Goal: Transaction & Acquisition: Purchase product/service

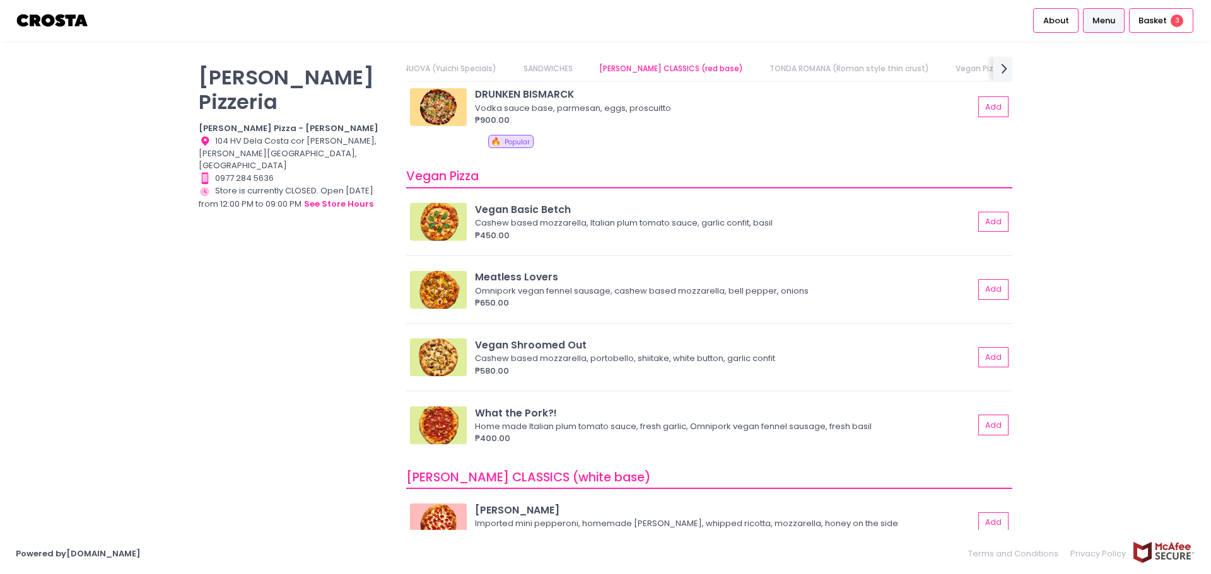
scroll to position [0, 168]
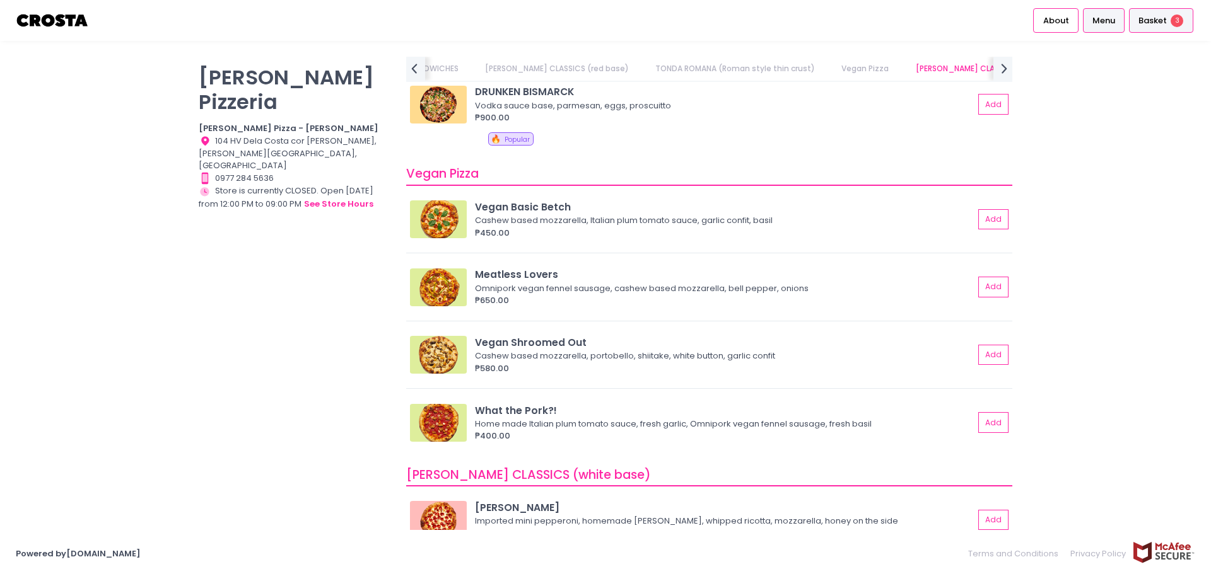
click at [1160, 23] on span "Basket" at bounding box center [1152, 21] width 28 height 13
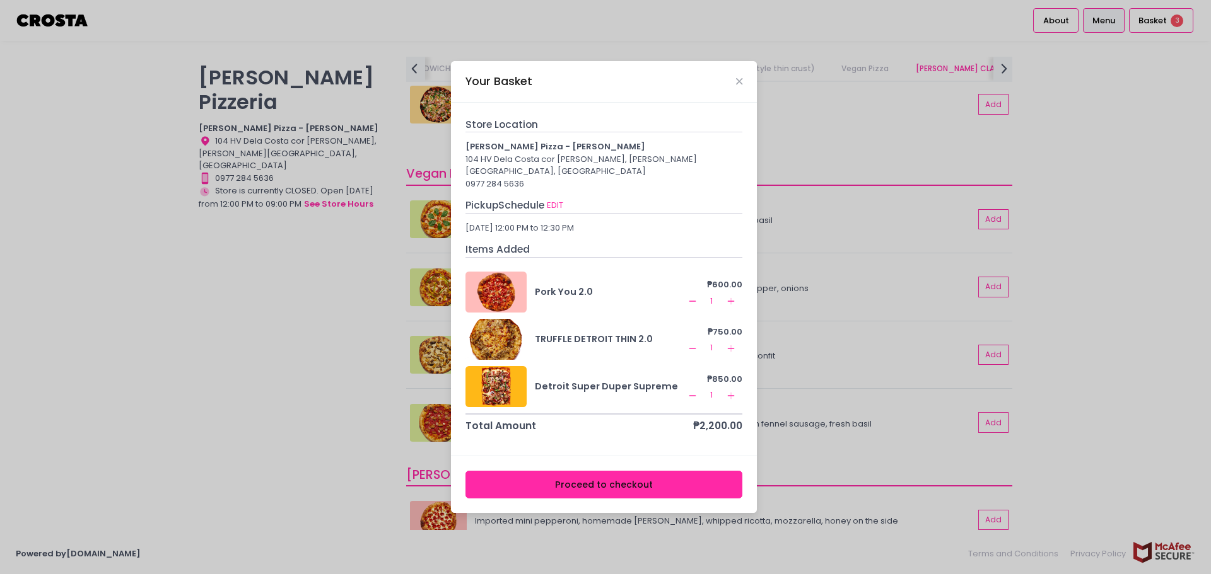
click at [690, 345] on icon "Remove Created with Sketch." at bounding box center [692, 349] width 10 height 10
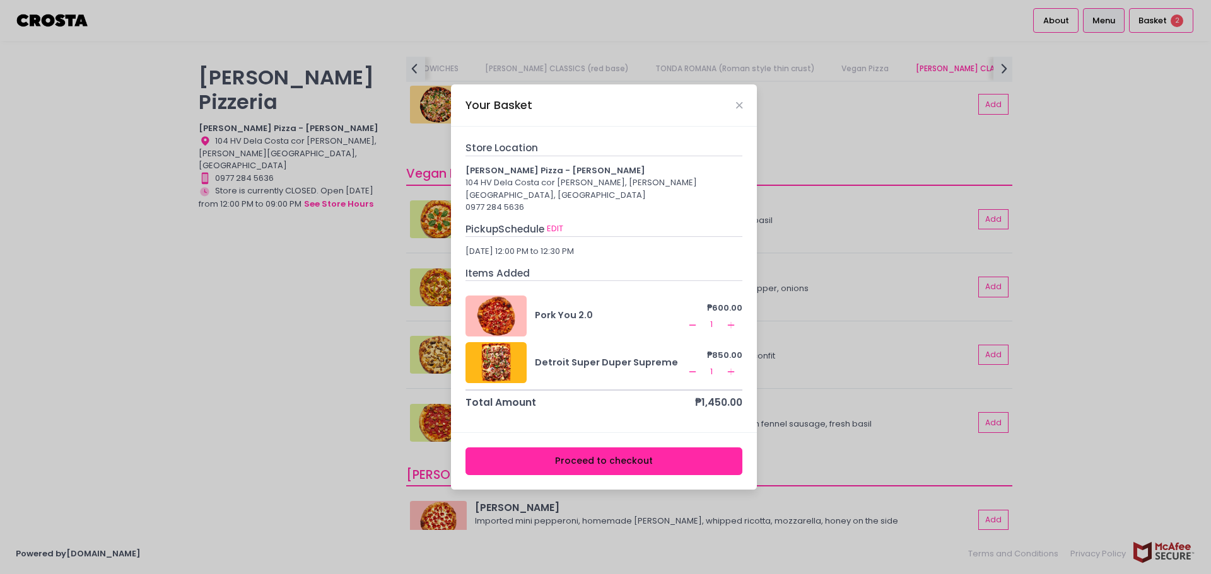
click at [1043, 327] on div "Your Basket Store Location Crosta Pizza - Salcedo 104 HV Dela Costa cor LP Levi…" at bounding box center [605, 287] width 1211 height 574
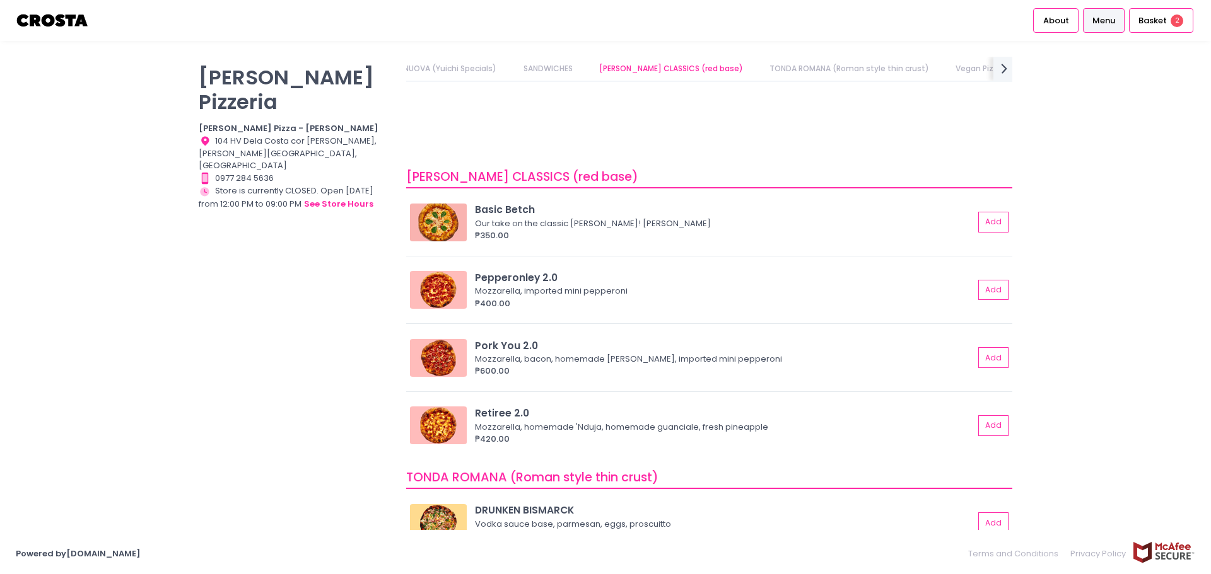
scroll to position [315, 0]
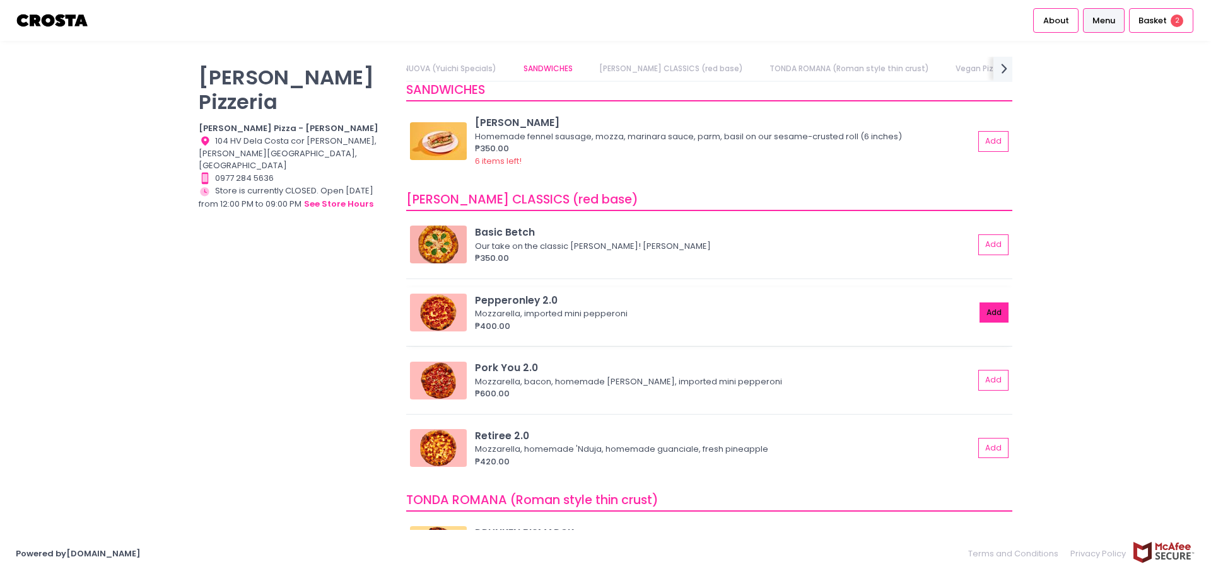
click at [979, 312] on button "Add" at bounding box center [993, 313] width 29 height 21
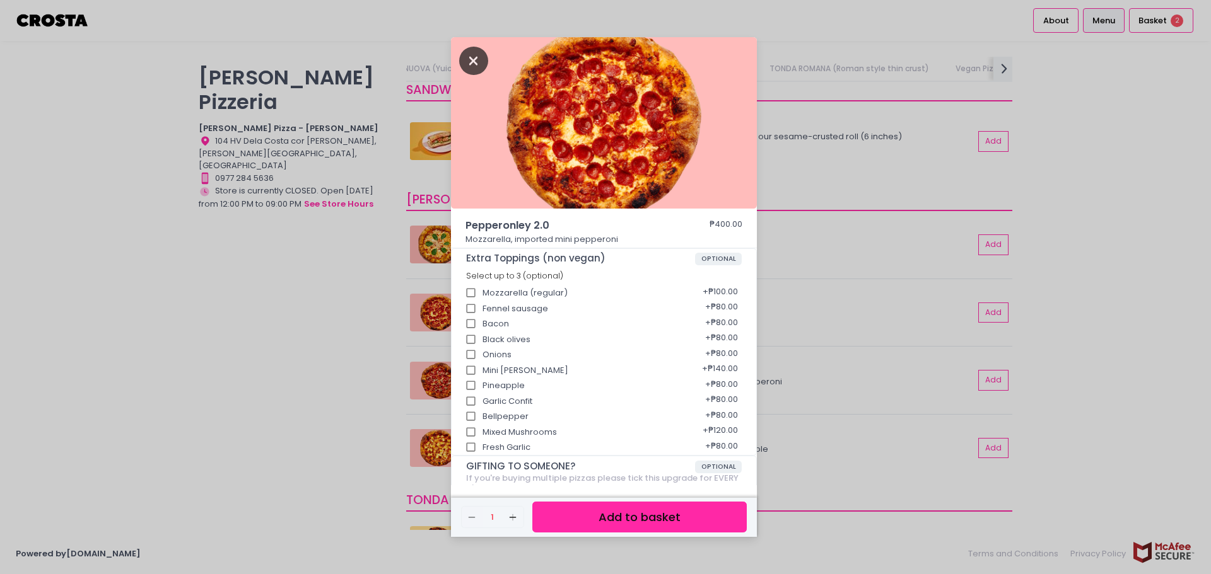
click at [472, 64] on icon "Close" at bounding box center [473, 61] width 29 height 28
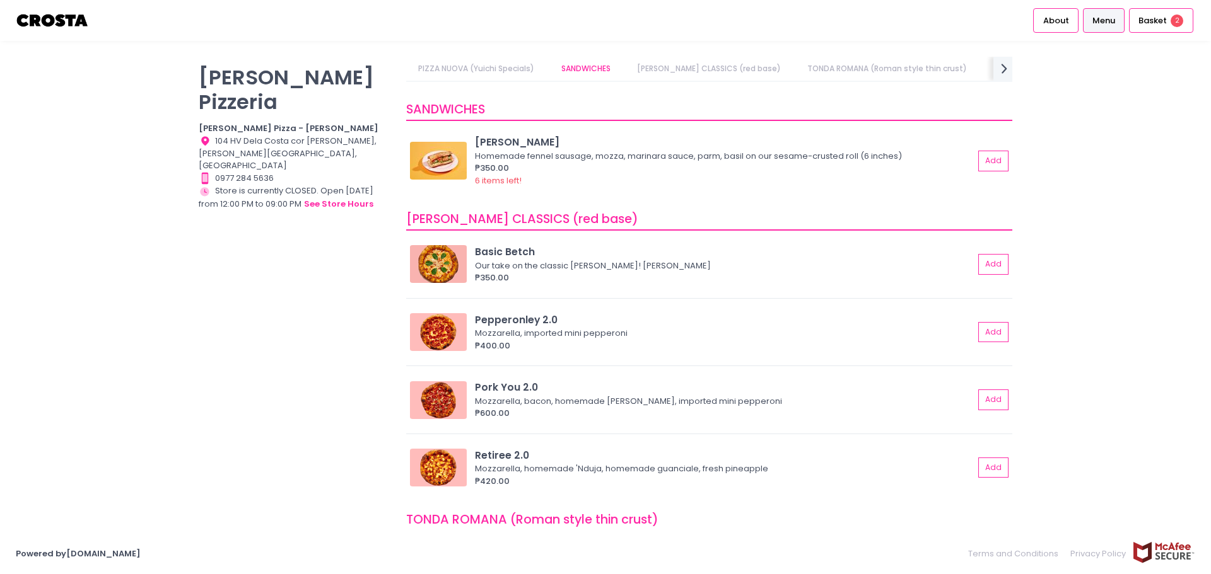
scroll to position [252, 0]
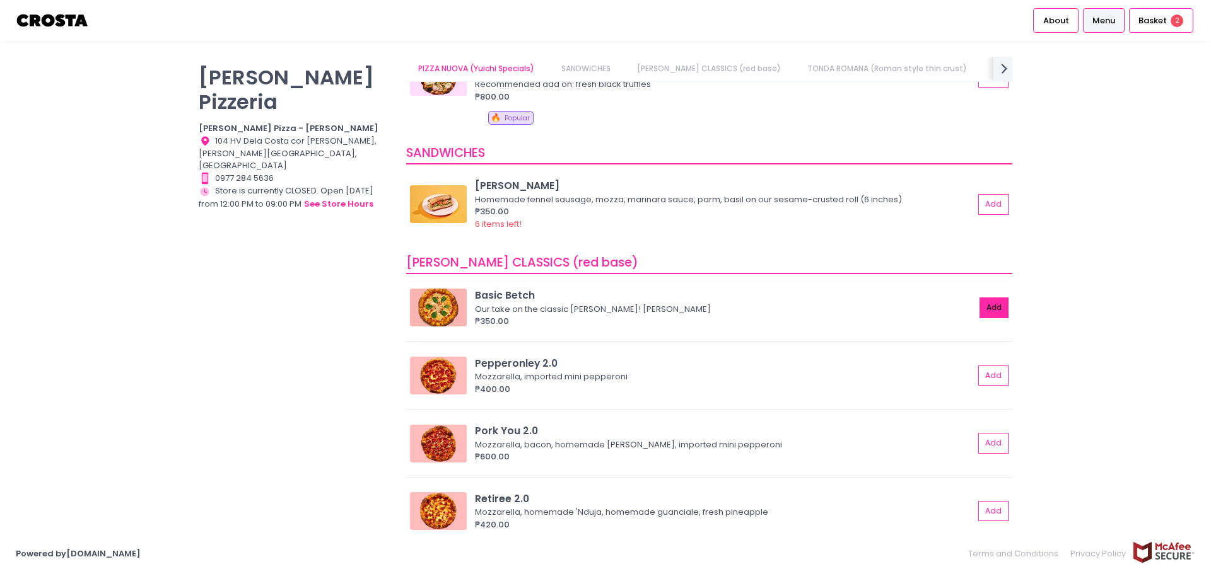
click at [982, 304] on button "Add" at bounding box center [993, 308] width 29 height 21
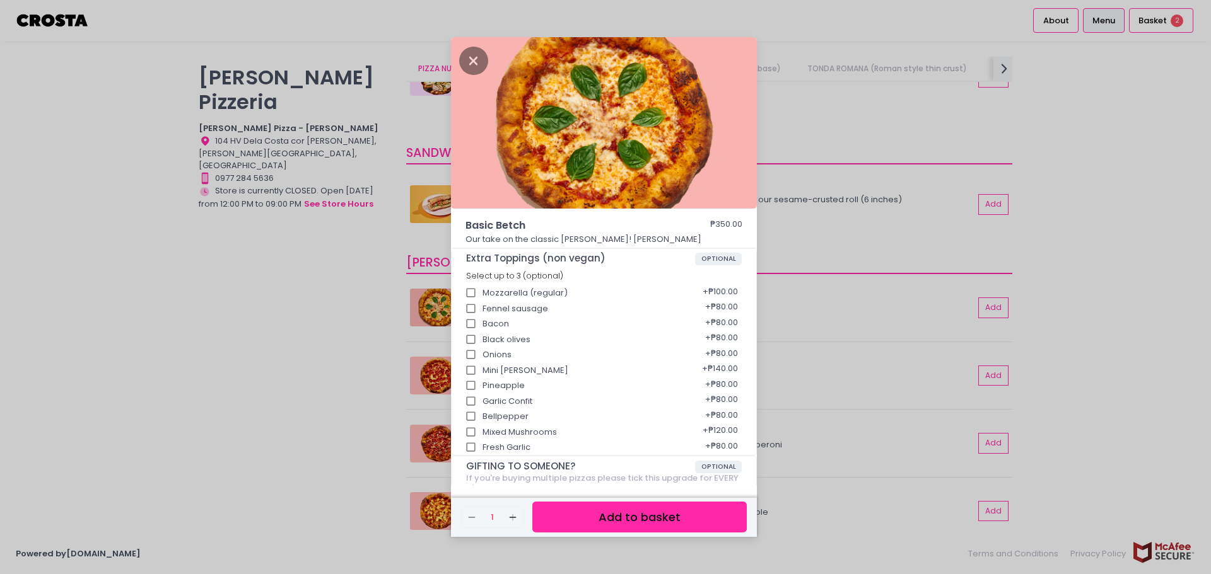
click at [618, 518] on button "Add to basket" at bounding box center [639, 517] width 214 height 31
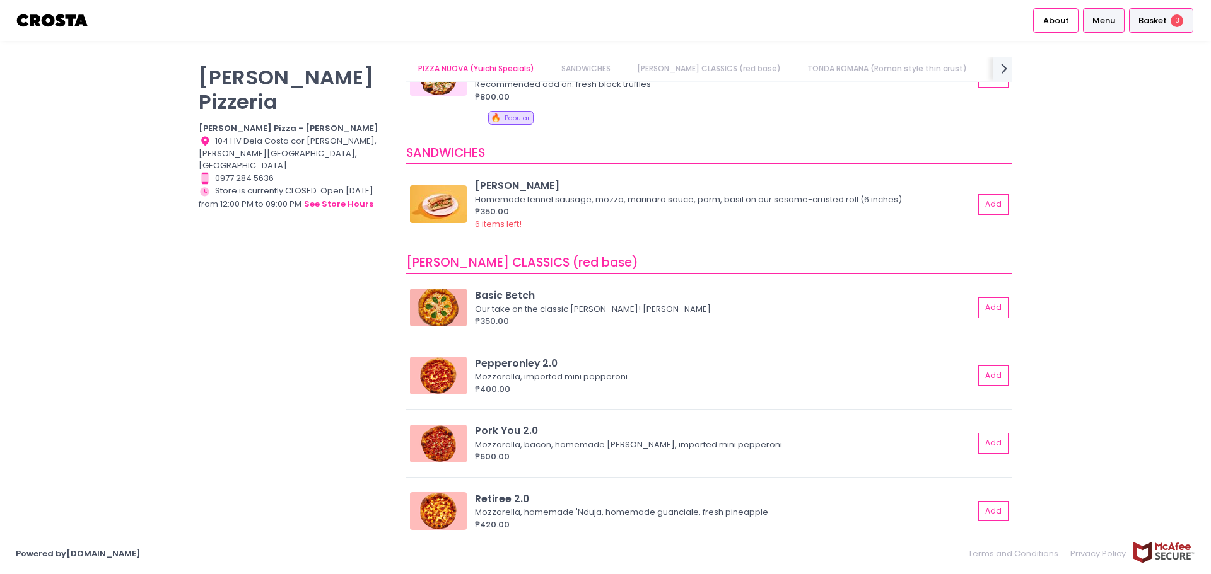
click at [1151, 20] on span "Basket" at bounding box center [1152, 21] width 28 height 13
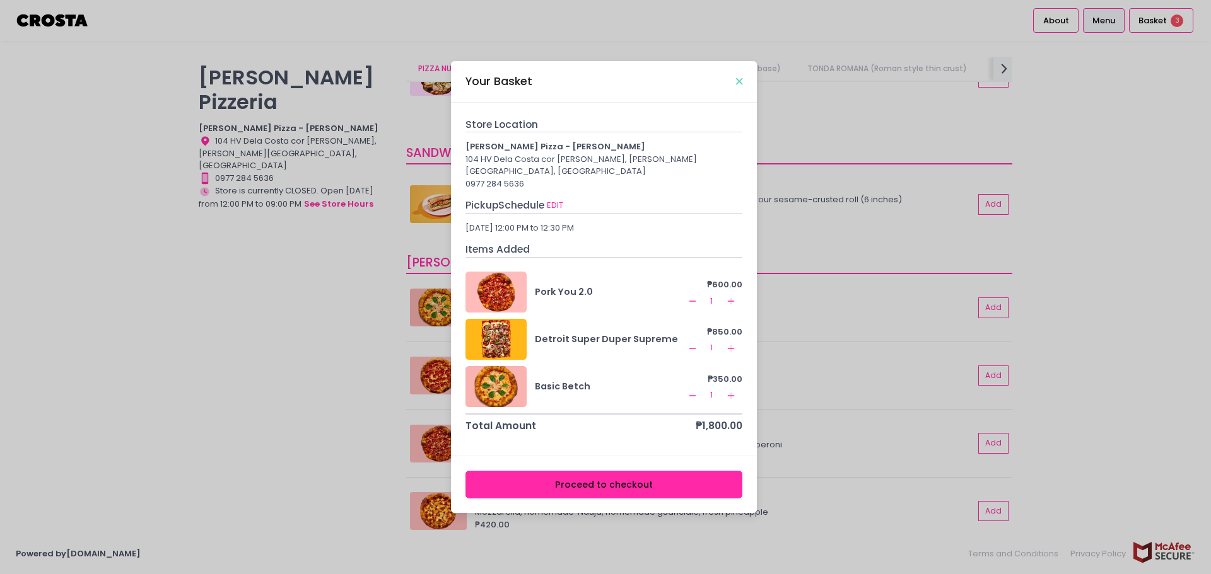
click at [737, 84] on icon "Close" at bounding box center [739, 81] width 6 height 9
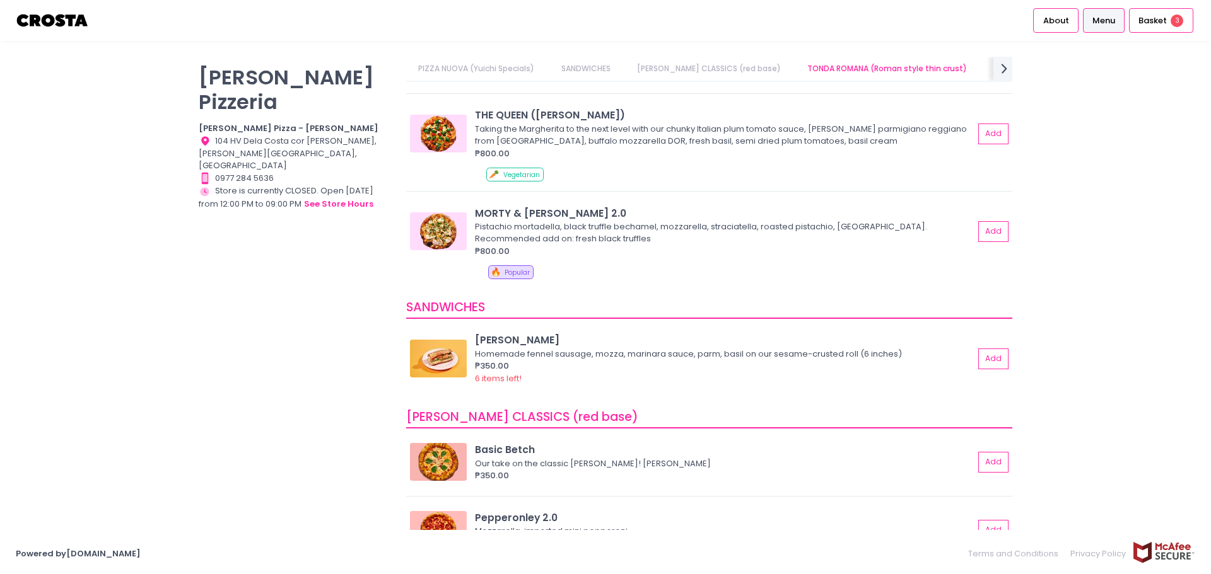
scroll to position [315, 0]
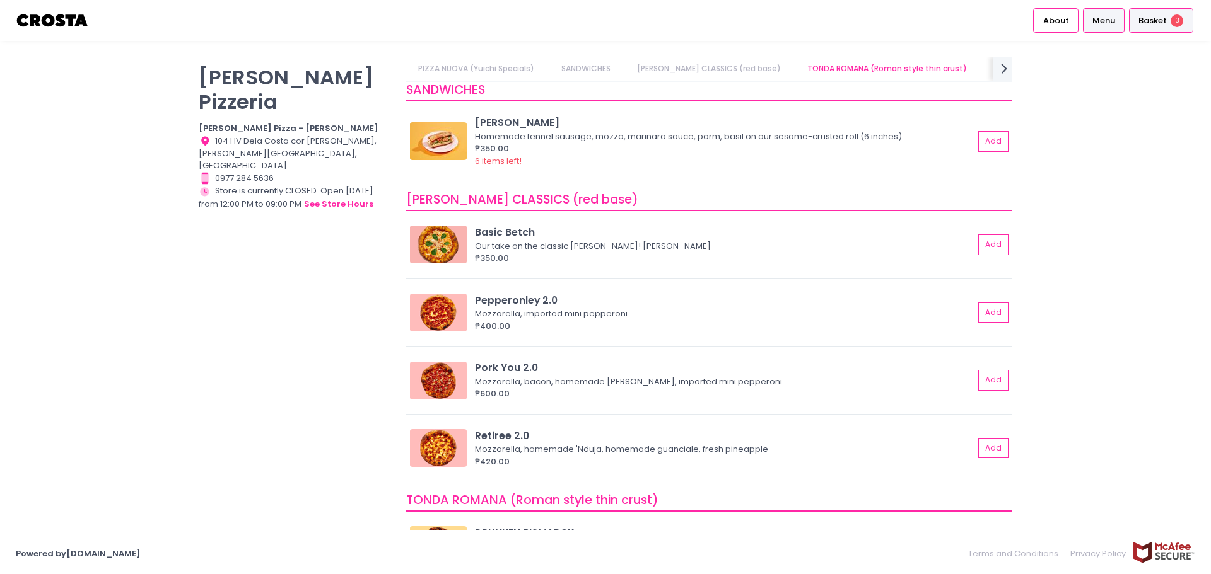
click at [1153, 21] on span "Basket" at bounding box center [1152, 21] width 28 height 13
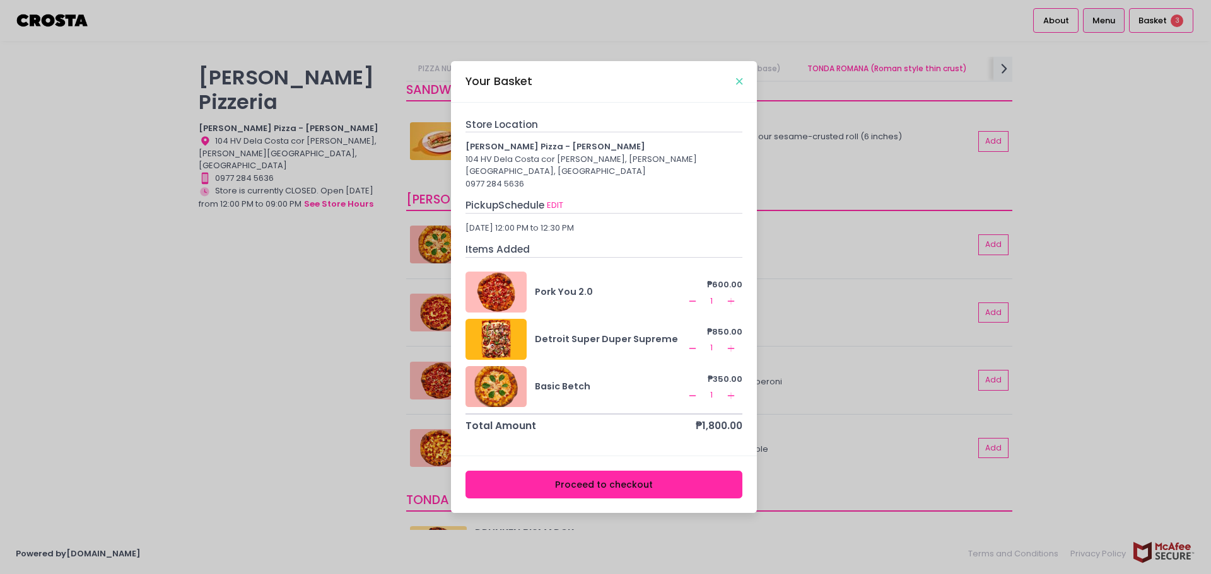
click at [737, 86] on icon "Close" at bounding box center [739, 81] width 6 height 9
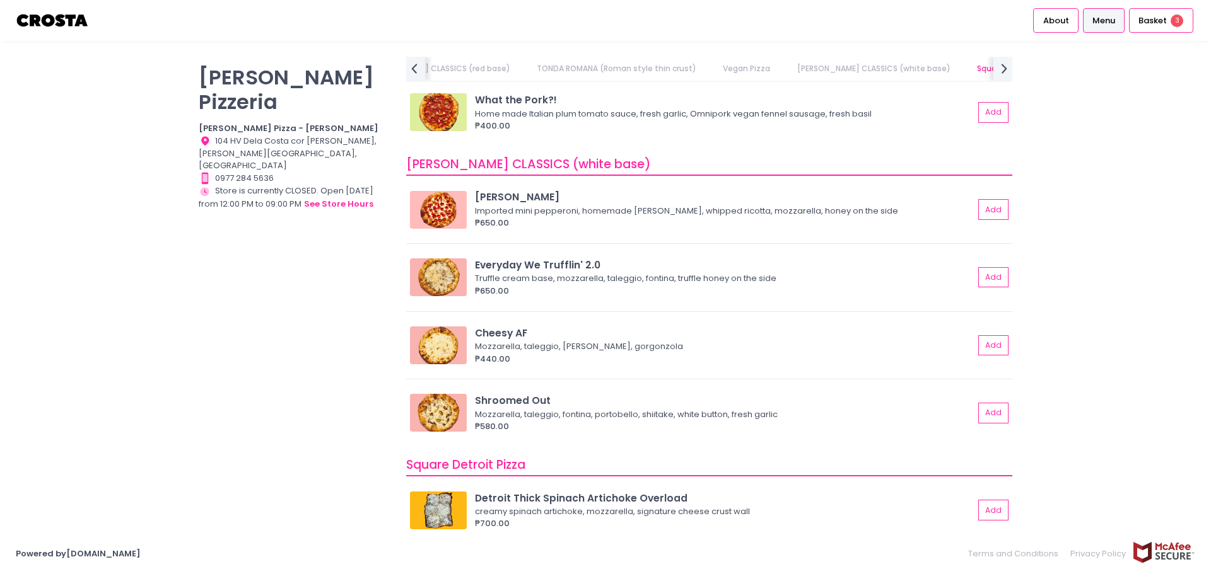
scroll to position [1072, 0]
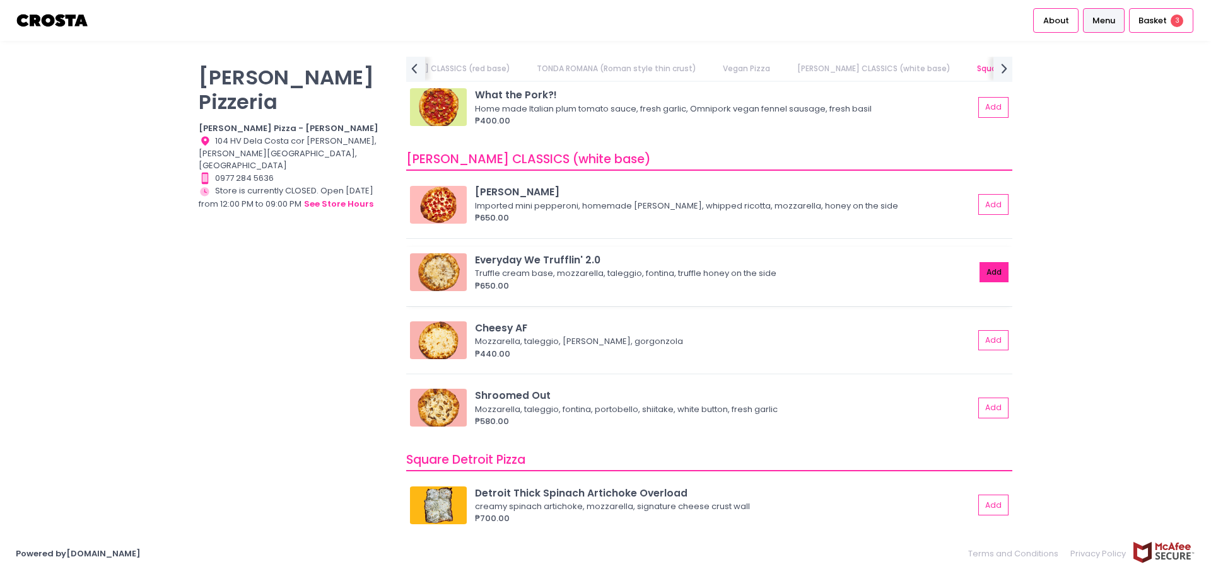
click at [982, 272] on button "Add" at bounding box center [993, 272] width 29 height 21
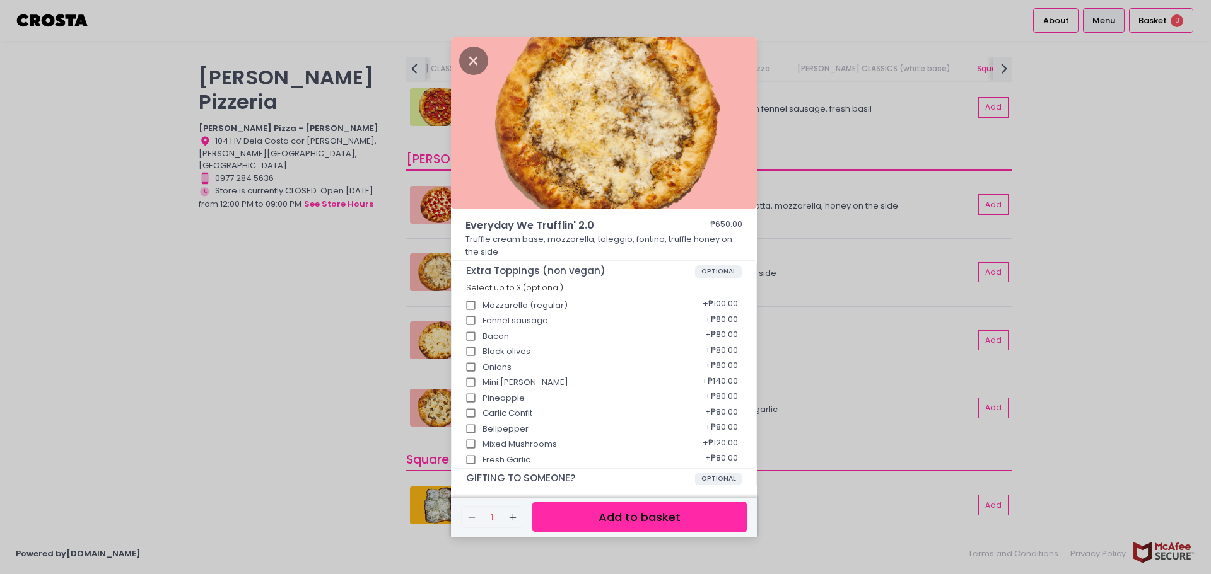
click at [615, 513] on button "Add to basket" at bounding box center [639, 517] width 214 height 31
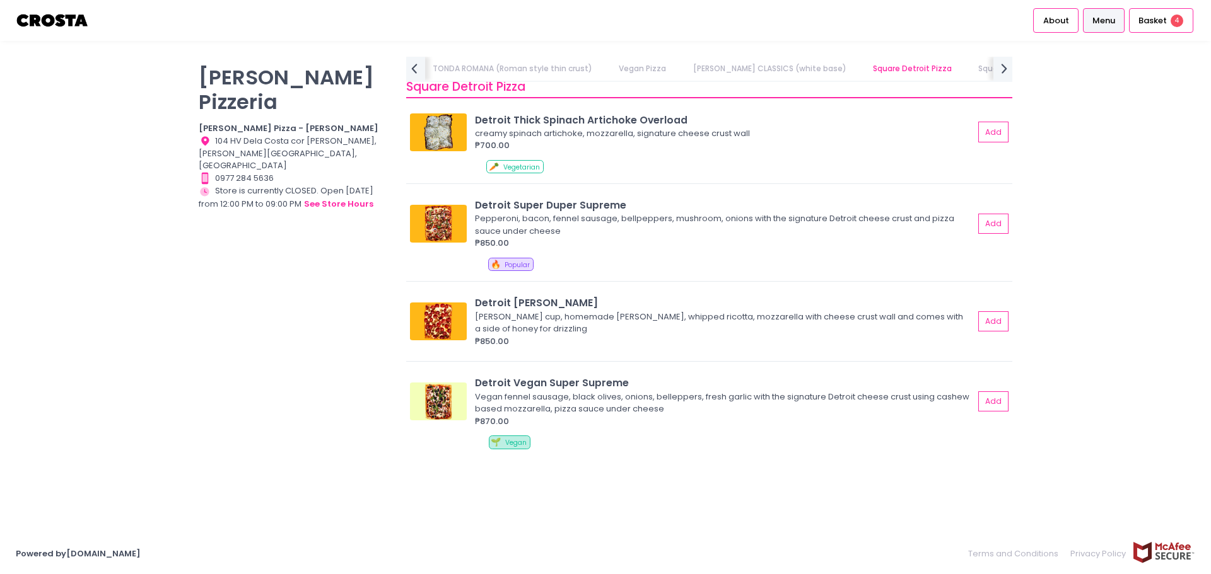
scroll to position [1450, 0]
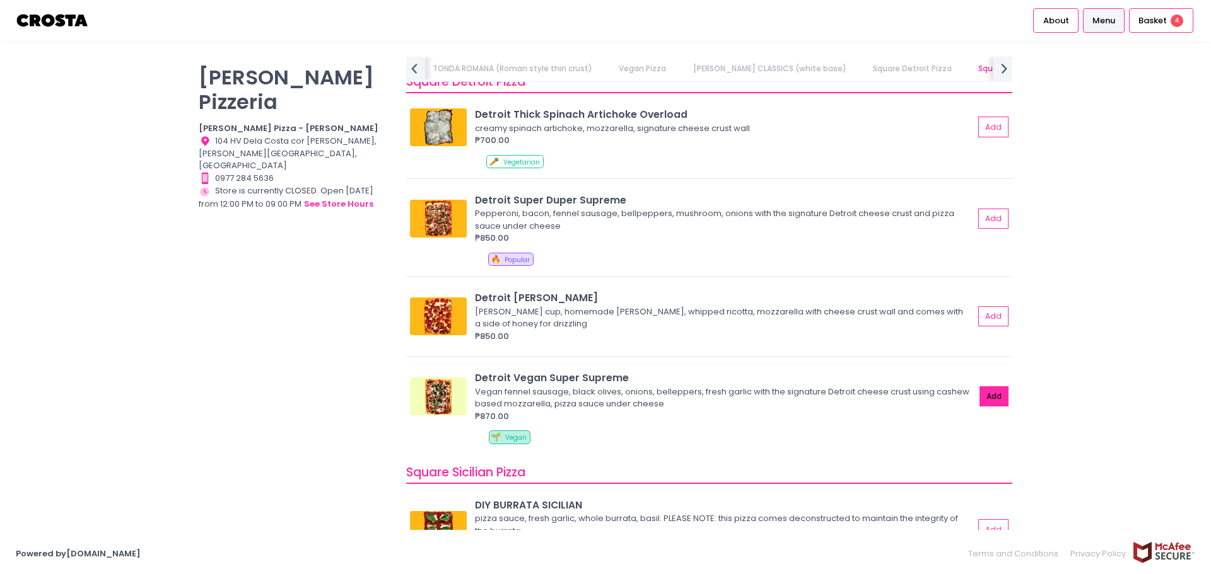
click at [982, 396] on button "Add" at bounding box center [993, 397] width 29 height 21
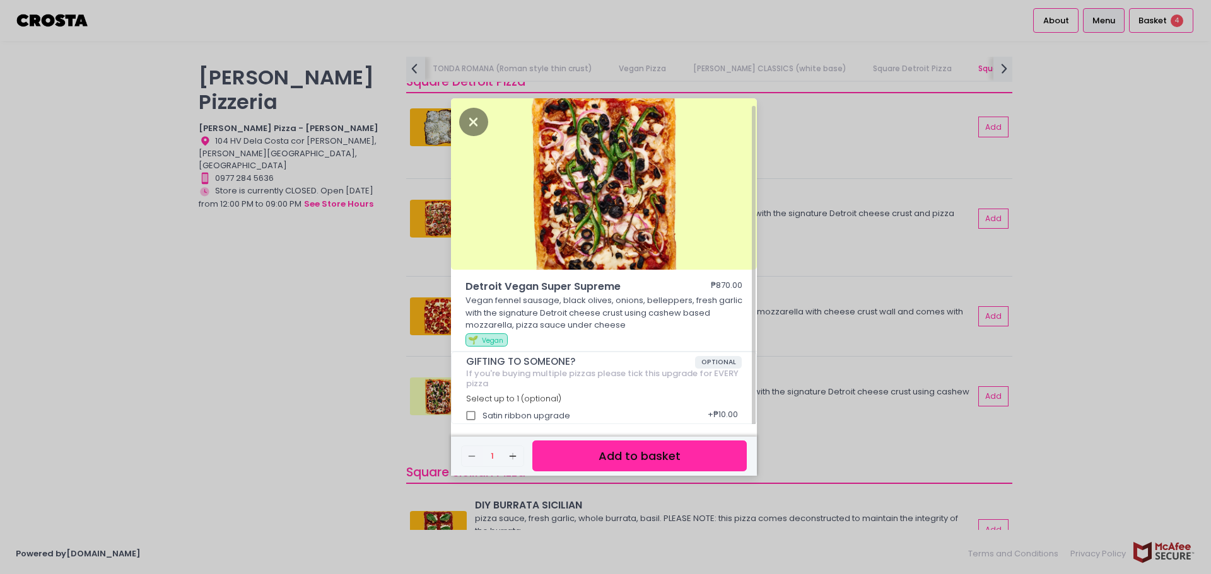
scroll to position [4, 0]
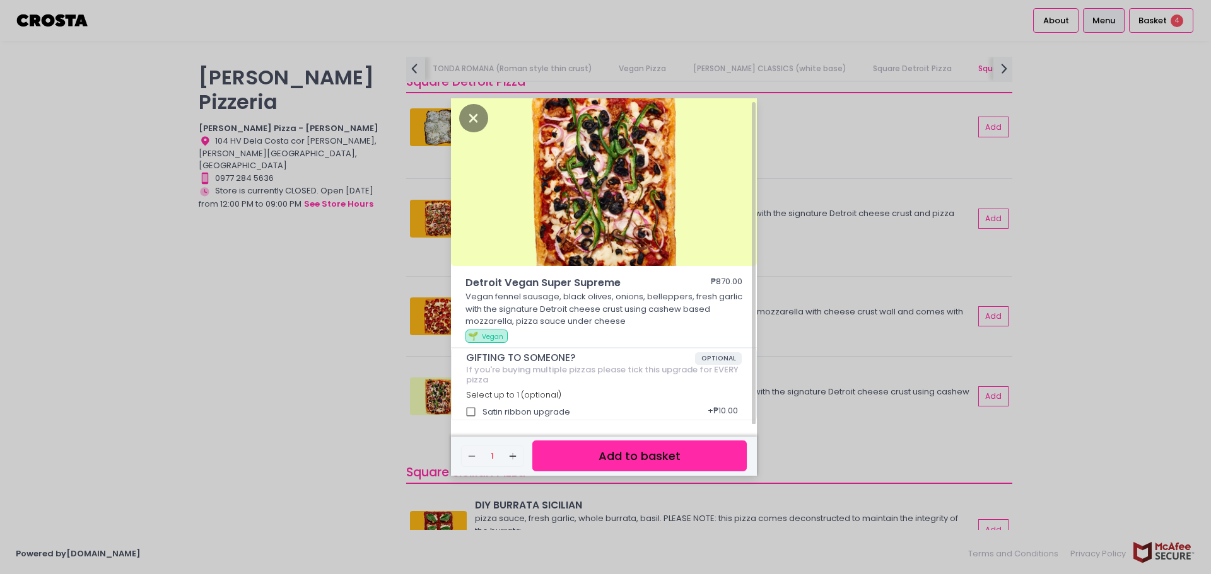
click at [631, 458] on button "Add to basket" at bounding box center [639, 456] width 214 height 31
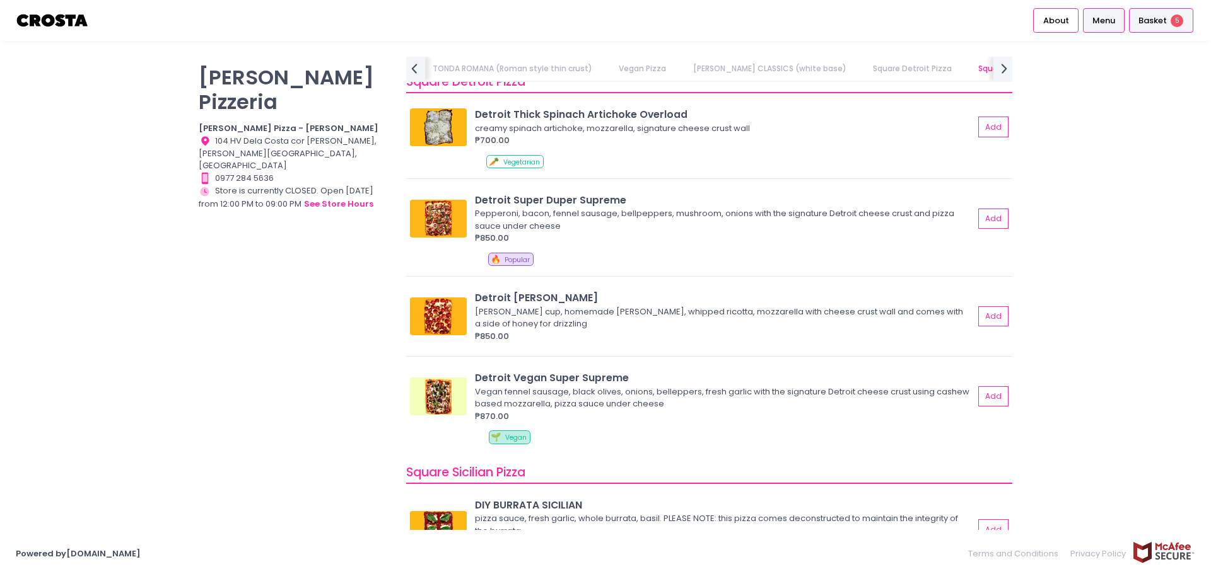
click at [1159, 21] on span "Basket" at bounding box center [1152, 21] width 28 height 13
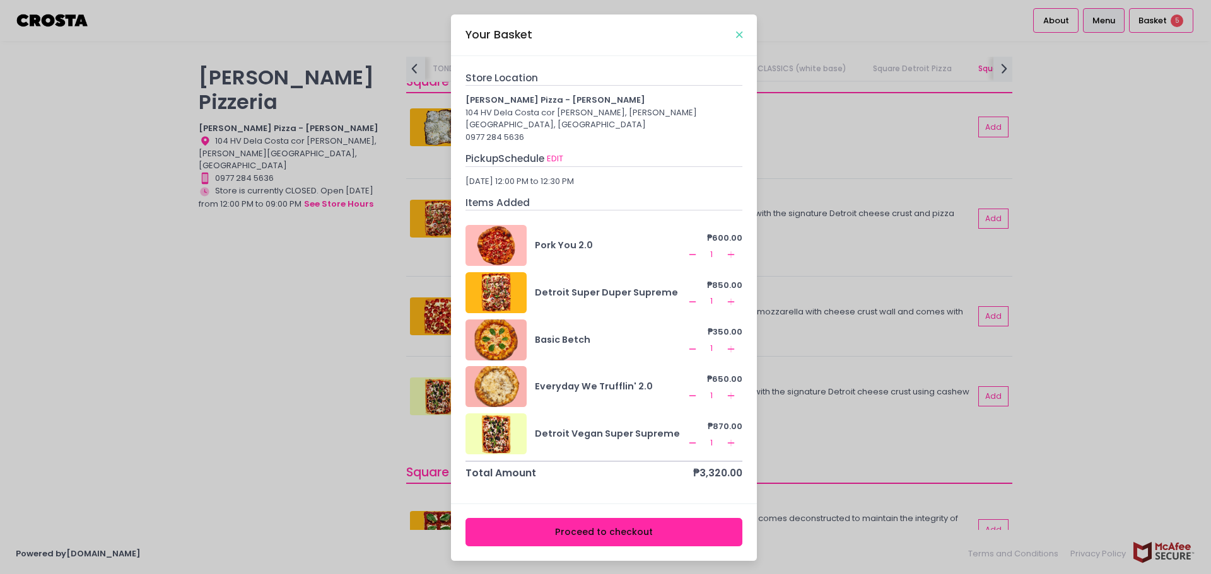
click at [741, 39] on icon "Close" at bounding box center [739, 34] width 6 height 9
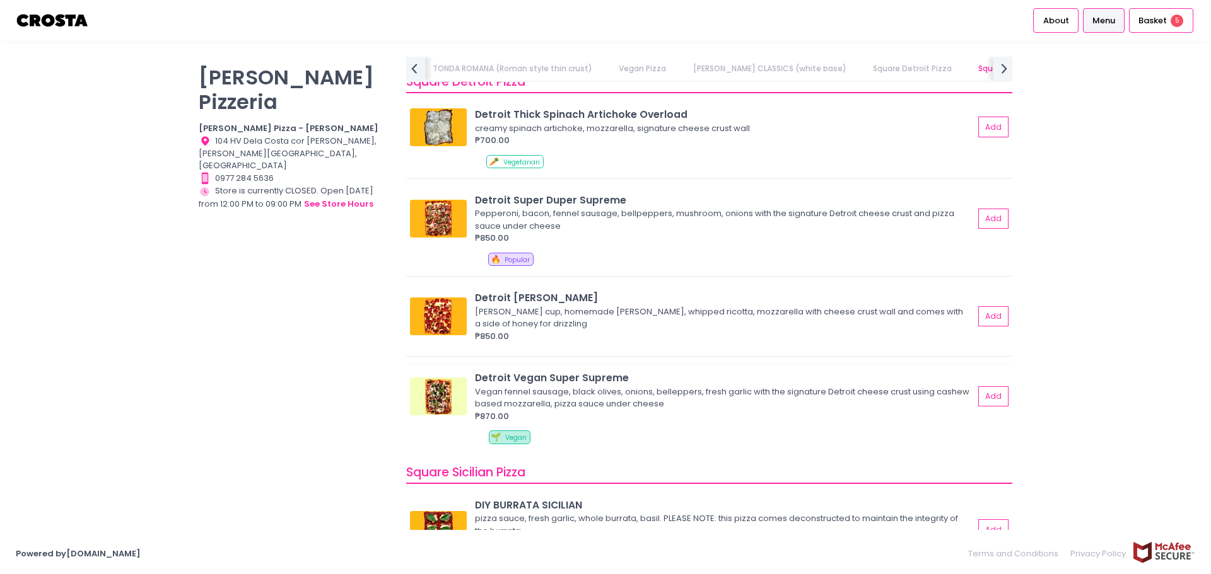
click at [518, 374] on div "Detroit Vegan Super Supreme" at bounding box center [724, 378] width 499 height 15
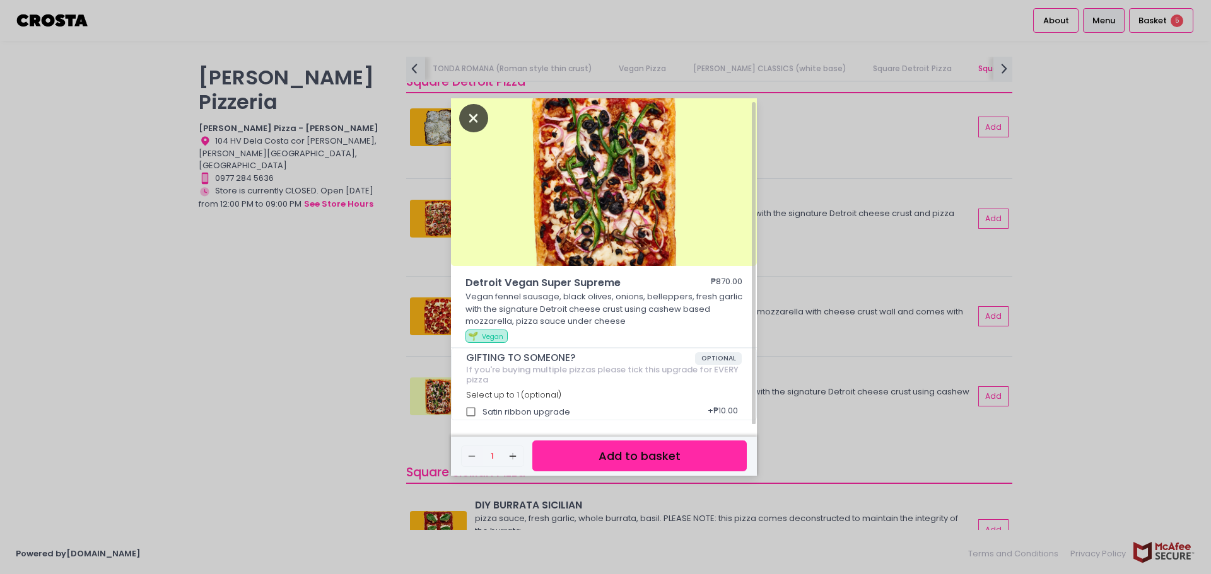
click at [482, 120] on icon "Close" at bounding box center [473, 118] width 29 height 28
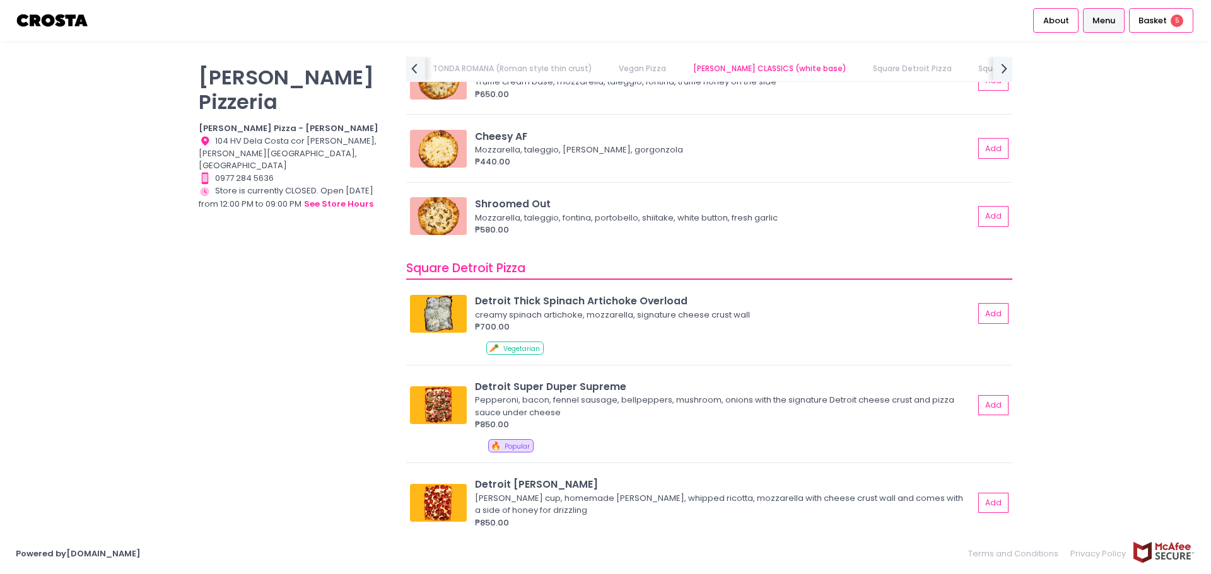
scroll to position [1261, 0]
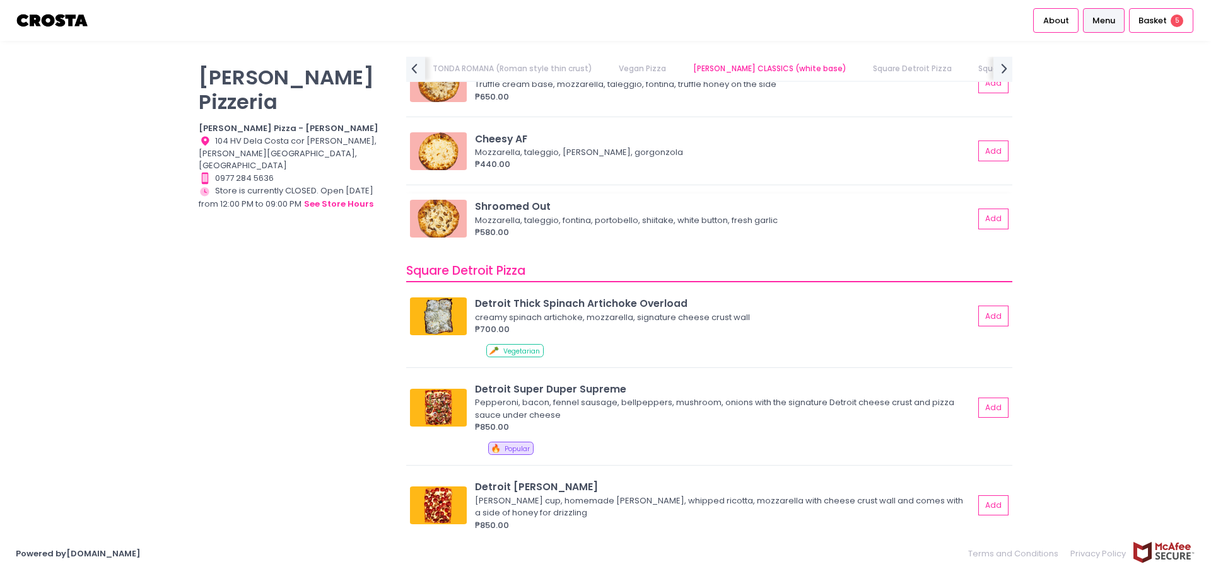
click at [671, 207] on div "Shroomed Out" at bounding box center [724, 206] width 499 height 15
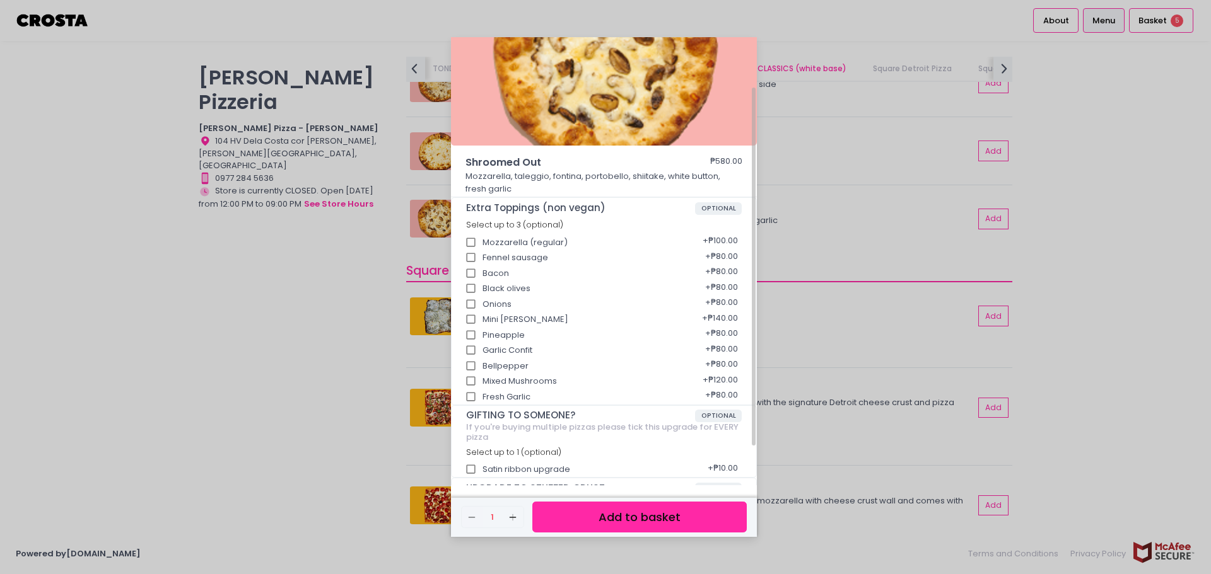
scroll to position [112, 0]
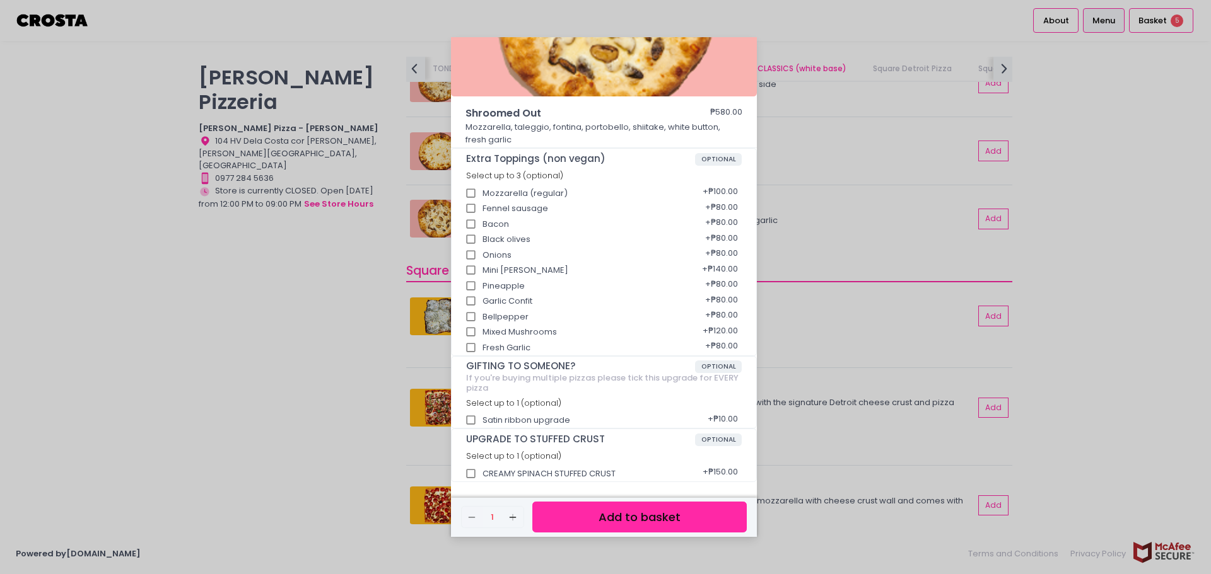
click at [834, 163] on div "Shroomed Out ₱580.00 Mozzarella, taleggio, fontina, portobello, shiitake, white…" at bounding box center [605, 287] width 1211 height 574
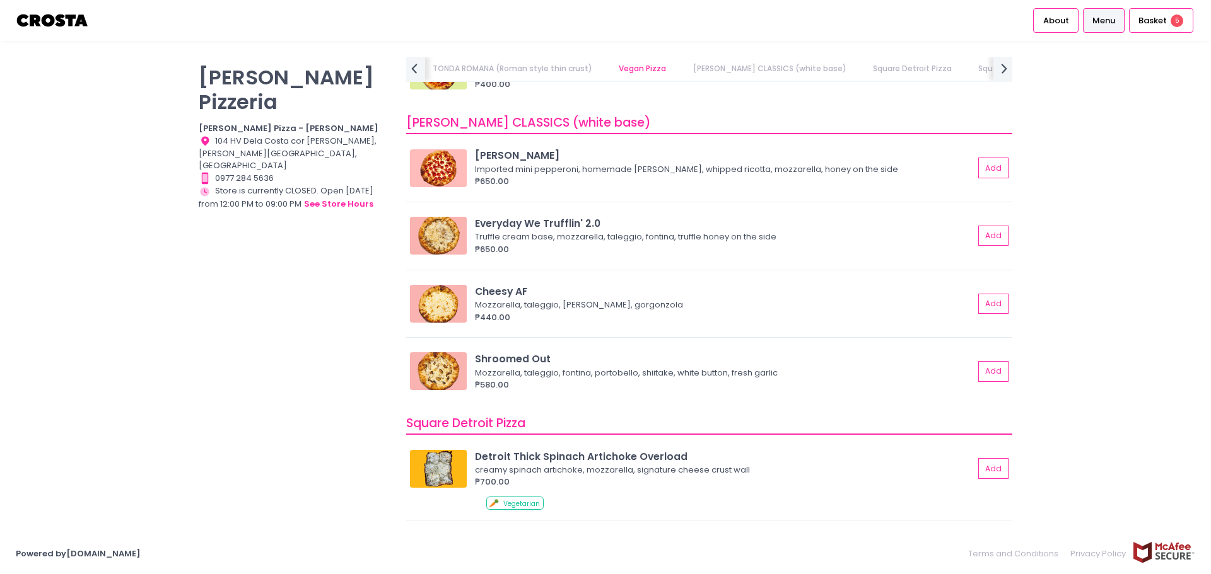
scroll to position [946, 0]
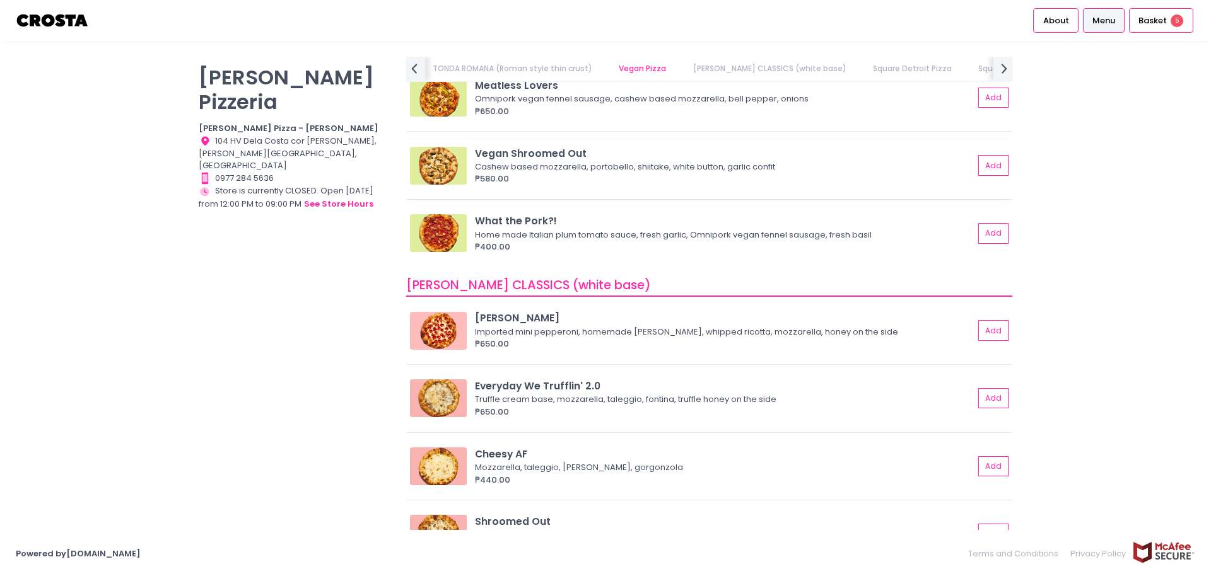
click at [583, 160] on div "Vegan Shroomed Out" at bounding box center [724, 153] width 499 height 15
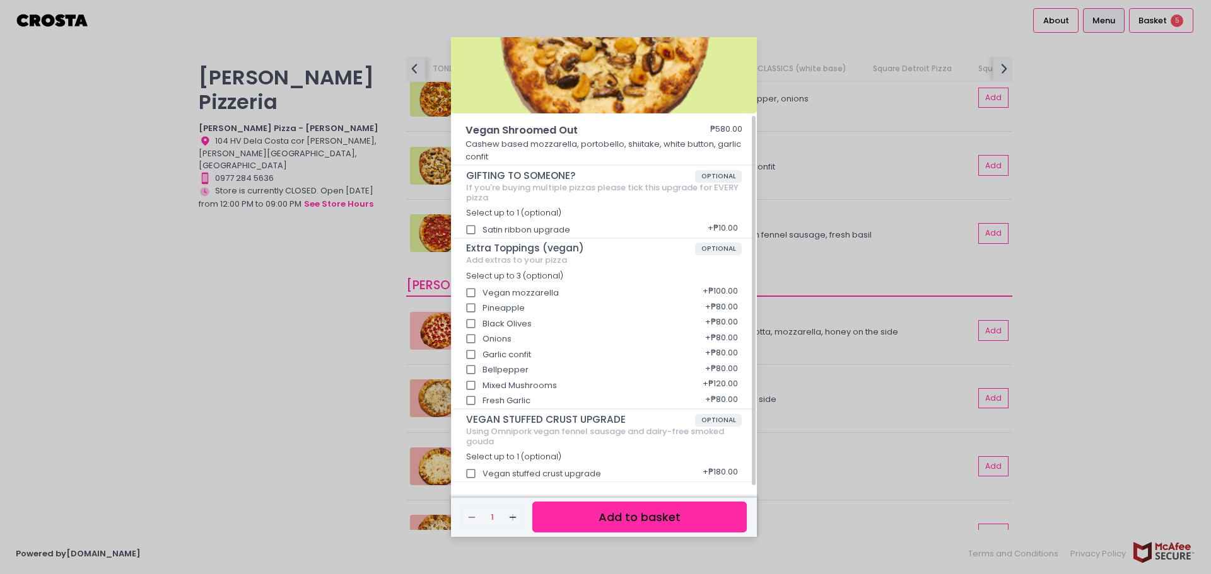
scroll to position [0, 0]
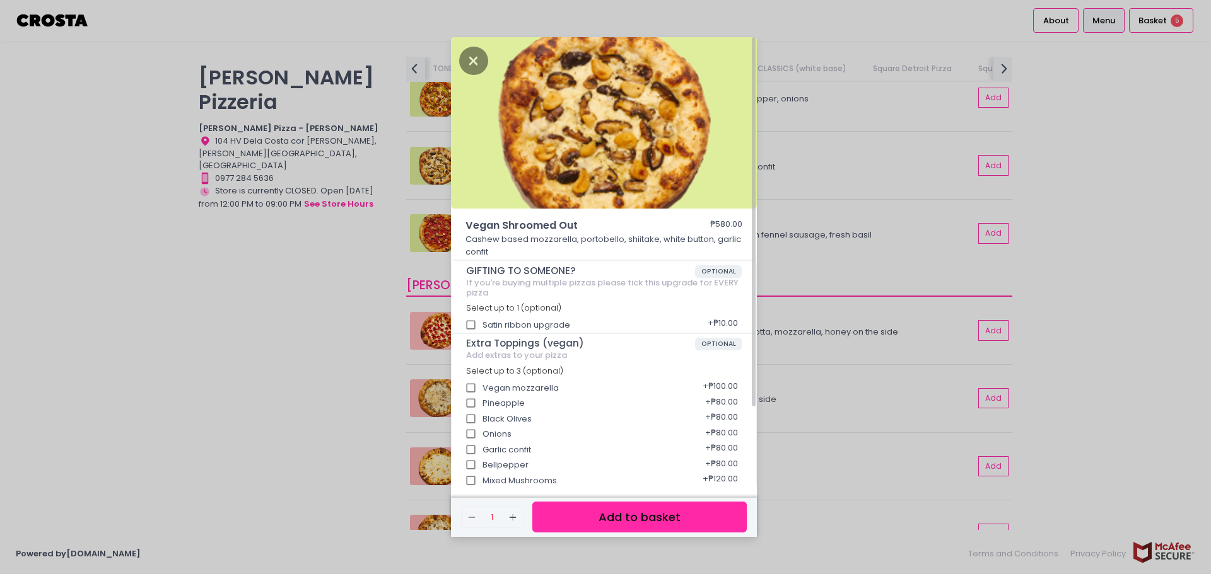
click at [821, 199] on div "Vegan Shroomed Out ₱580.00 Cashew based mozzarella, portobello, shiitake, white…" at bounding box center [605, 287] width 1211 height 574
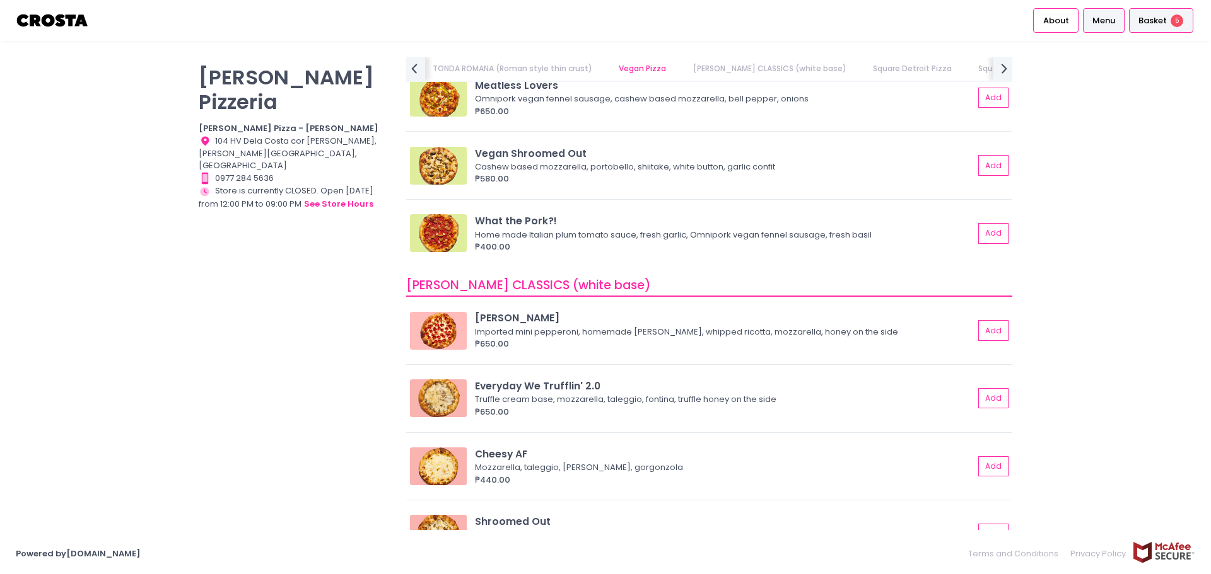
click at [1162, 20] on span "Basket" at bounding box center [1152, 21] width 28 height 13
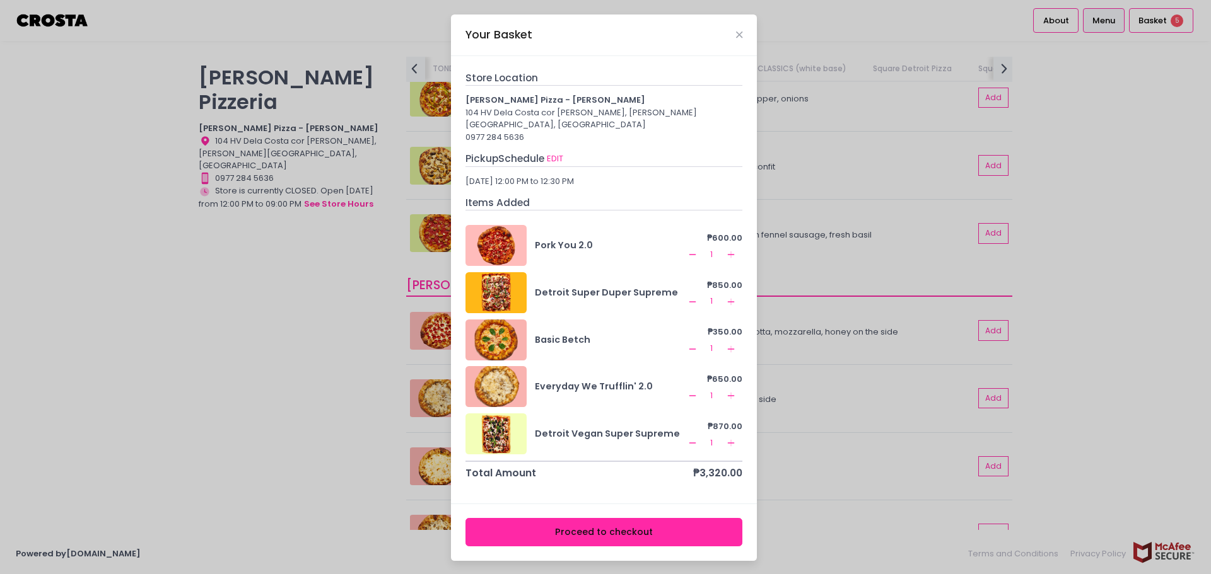
click at [791, 287] on div "Your Basket Store Location Crosta Pizza - Salcedo 104 HV Dela Costa cor LP Levi…" at bounding box center [605, 287] width 1211 height 574
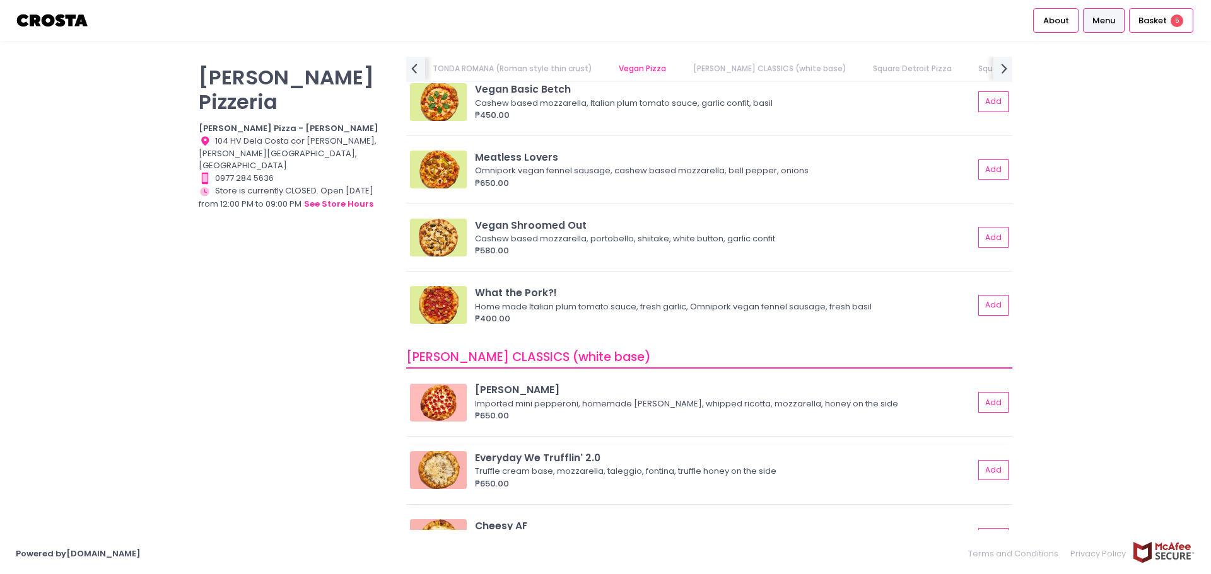
scroll to position [820, 0]
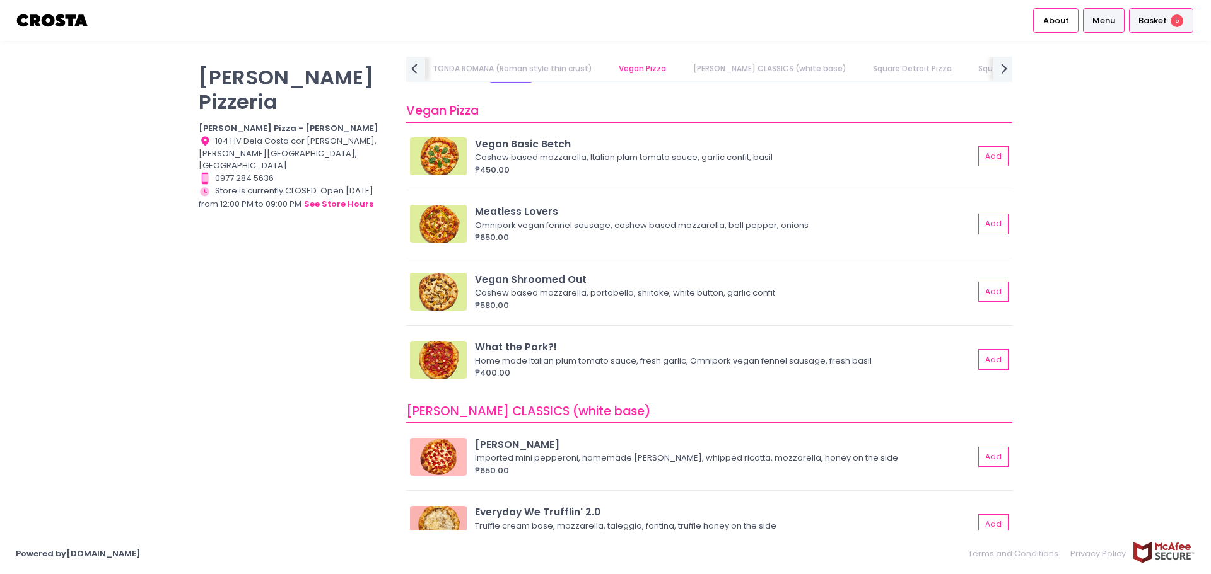
click at [1153, 18] on span "Basket" at bounding box center [1152, 21] width 28 height 13
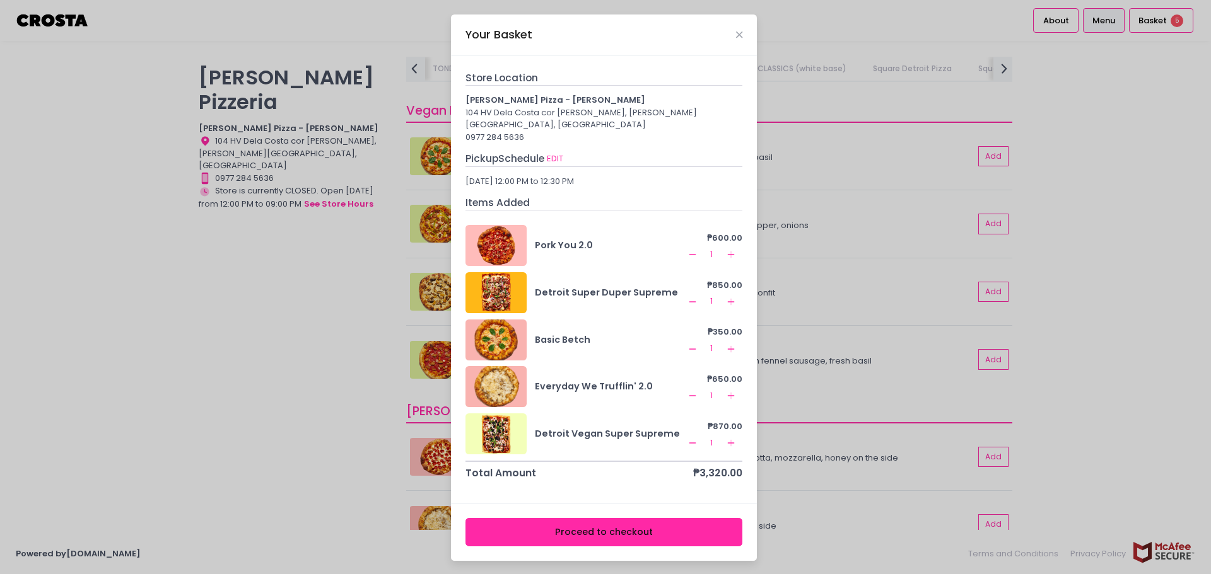
click at [800, 301] on div "Your Basket Store Location Crosta Pizza - Salcedo 104 HV Dela Costa cor LP Levi…" at bounding box center [605, 287] width 1211 height 574
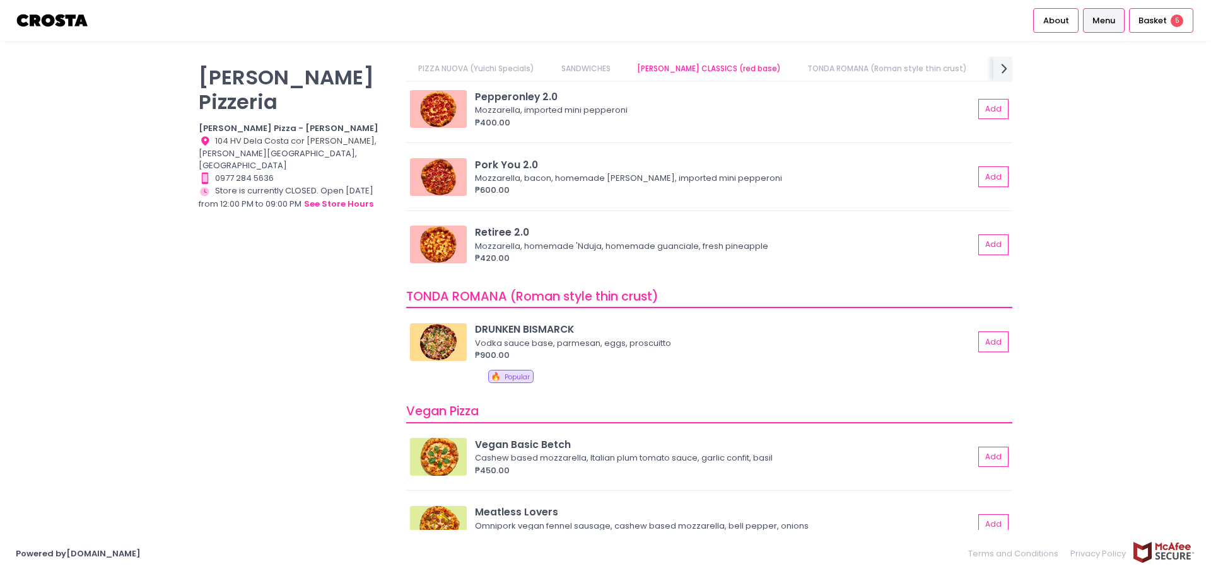
scroll to position [441, 0]
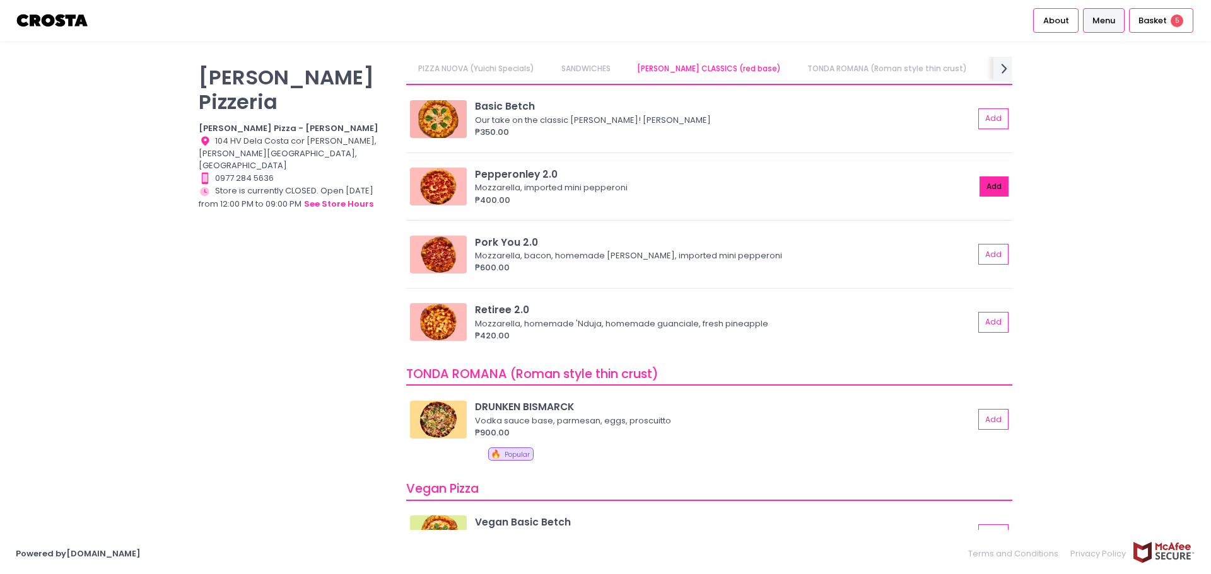
click at [981, 185] on button "Add" at bounding box center [993, 187] width 29 height 21
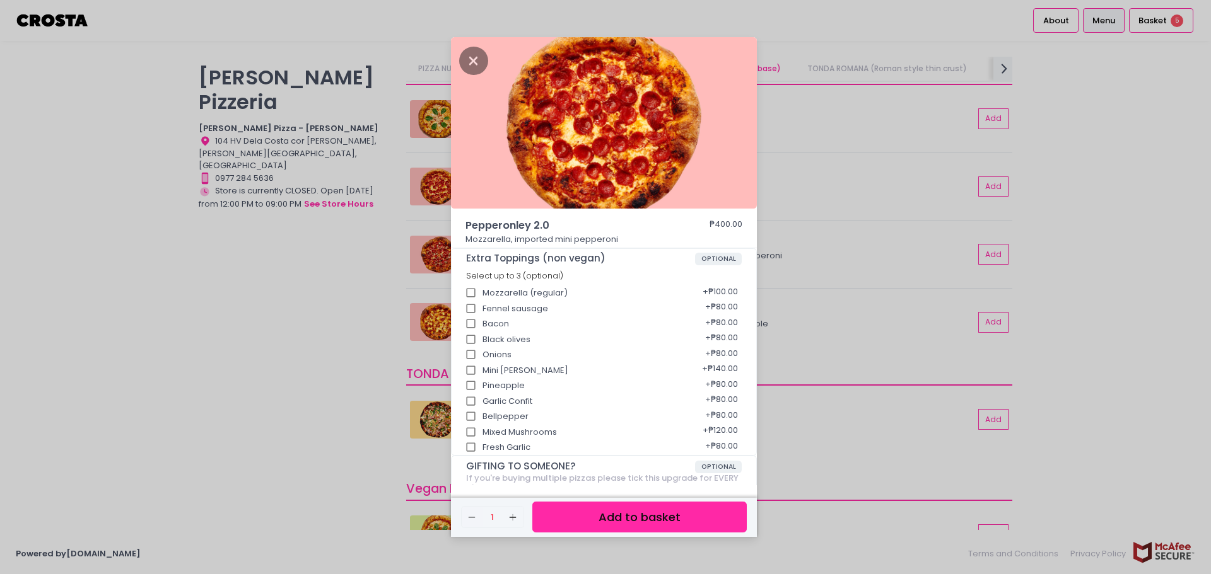
click at [610, 516] on button "Add to basket" at bounding box center [639, 517] width 214 height 31
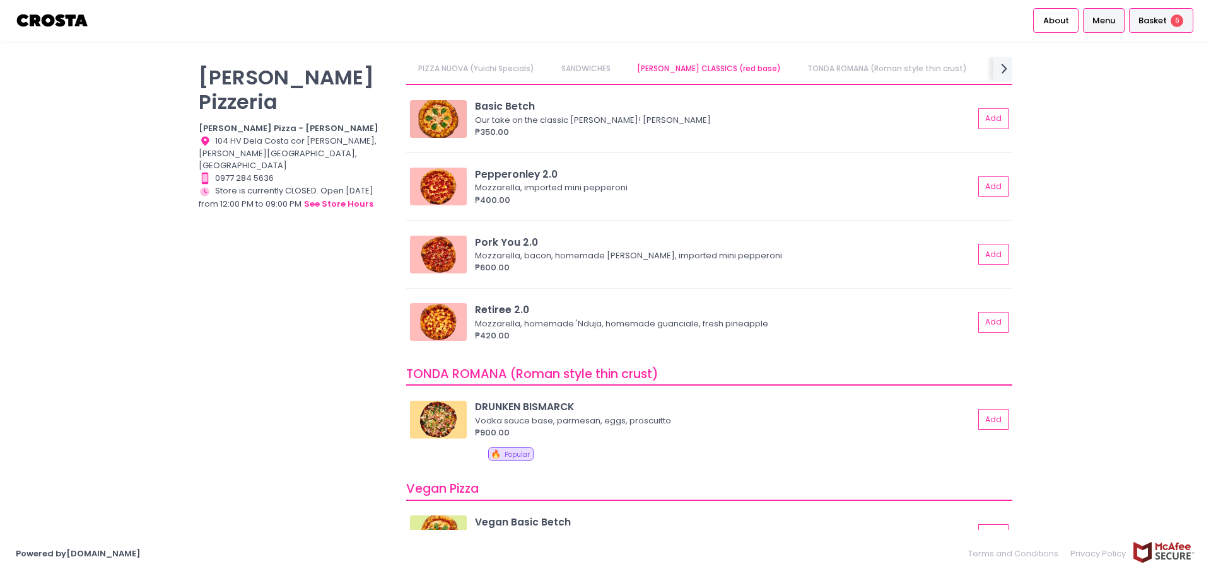
click at [1161, 22] on span "Basket" at bounding box center [1152, 21] width 28 height 13
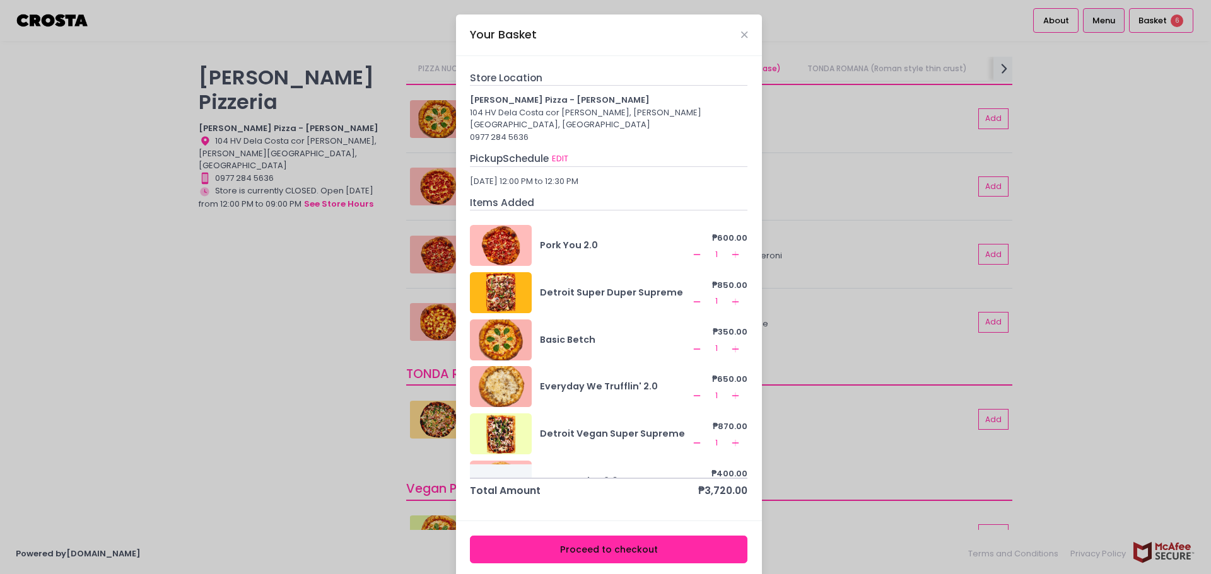
scroll to position [30, 0]
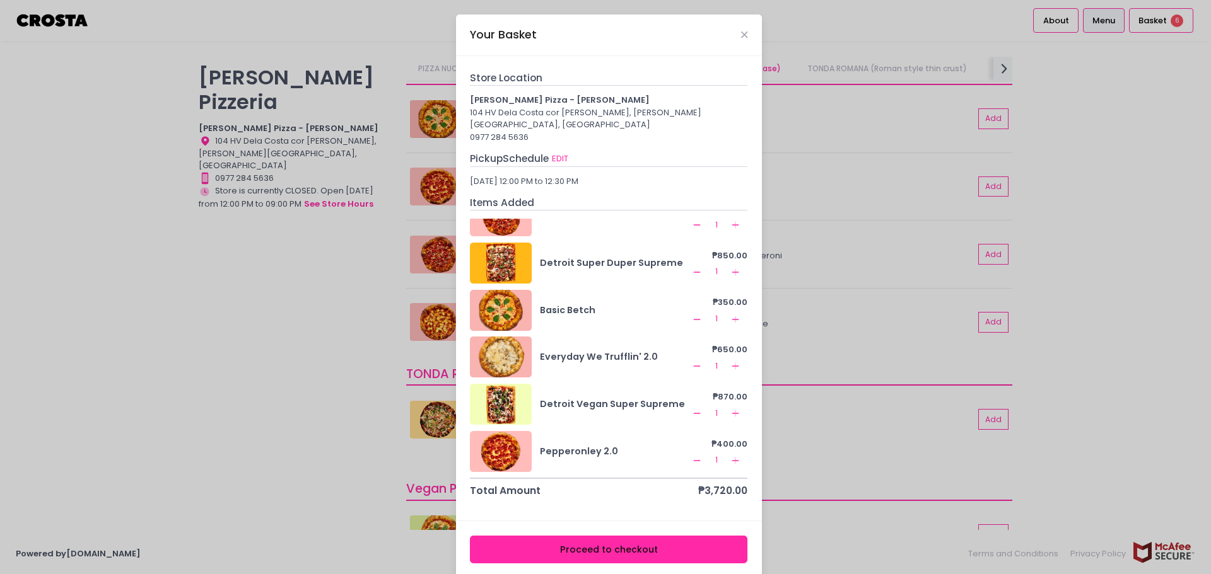
click at [692, 361] on icon "Remove Created with Sketch." at bounding box center [697, 366] width 10 height 10
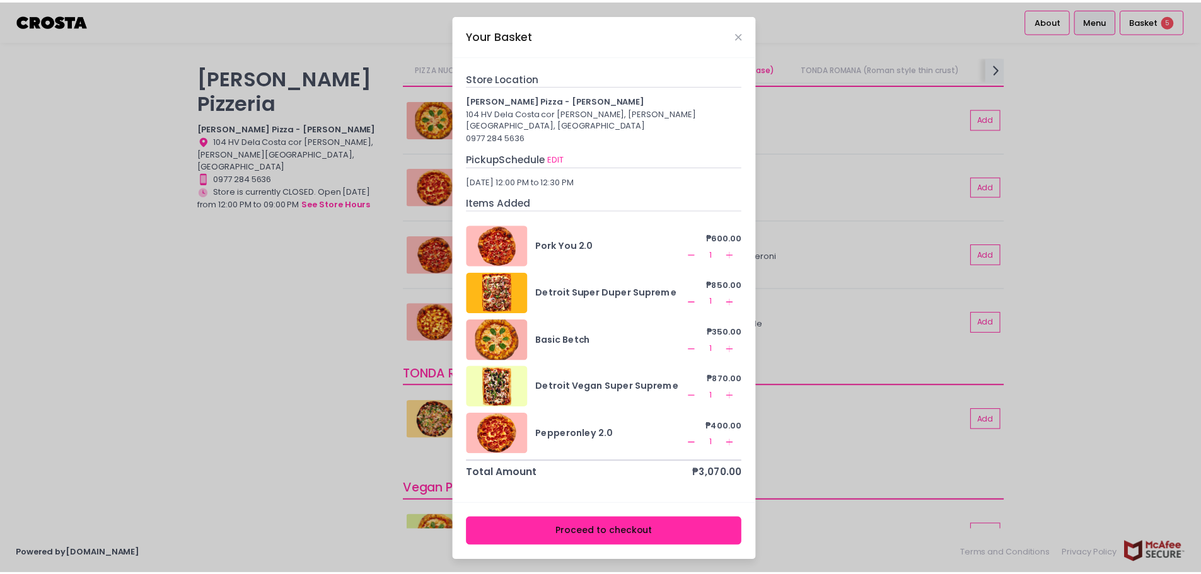
scroll to position [0, 0]
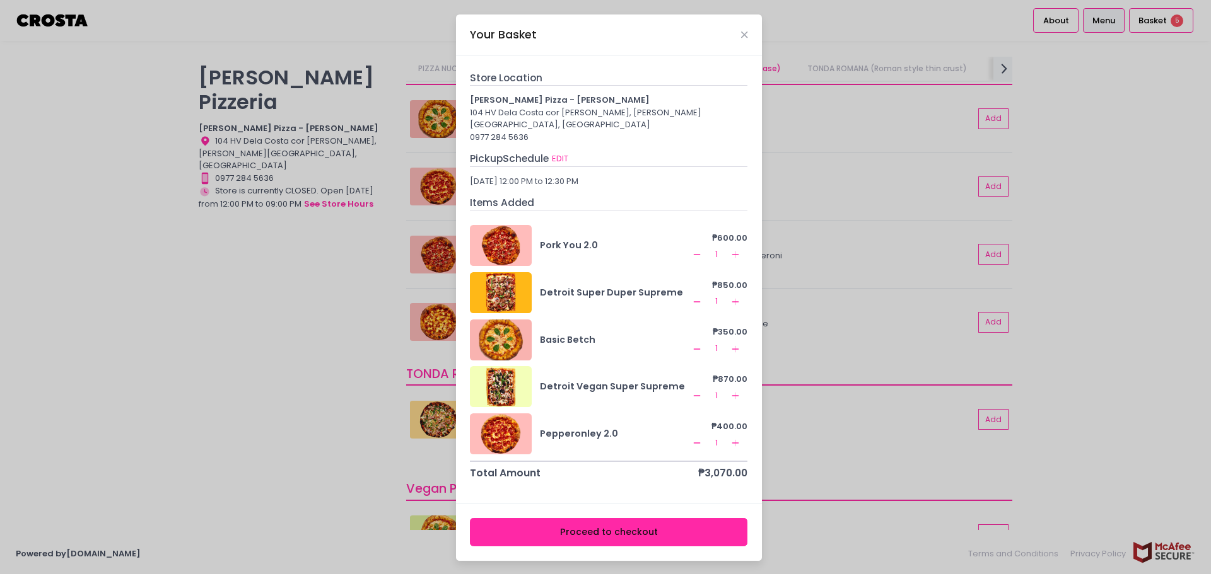
click at [608, 523] on button "Proceed to checkout" at bounding box center [608, 532] width 277 height 28
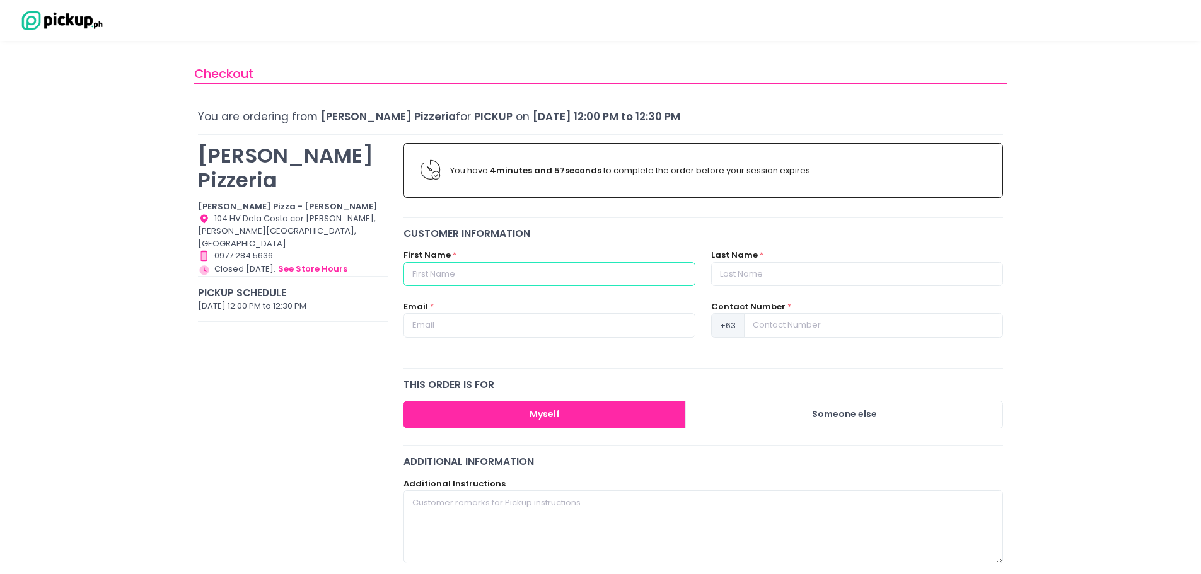
click at [543, 276] on input "text" at bounding box center [550, 274] width 292 height 24
type input "Lara"
type input "Fernandez"
type input "lara.fernandez@sitpub.com"
type input "09773591361"
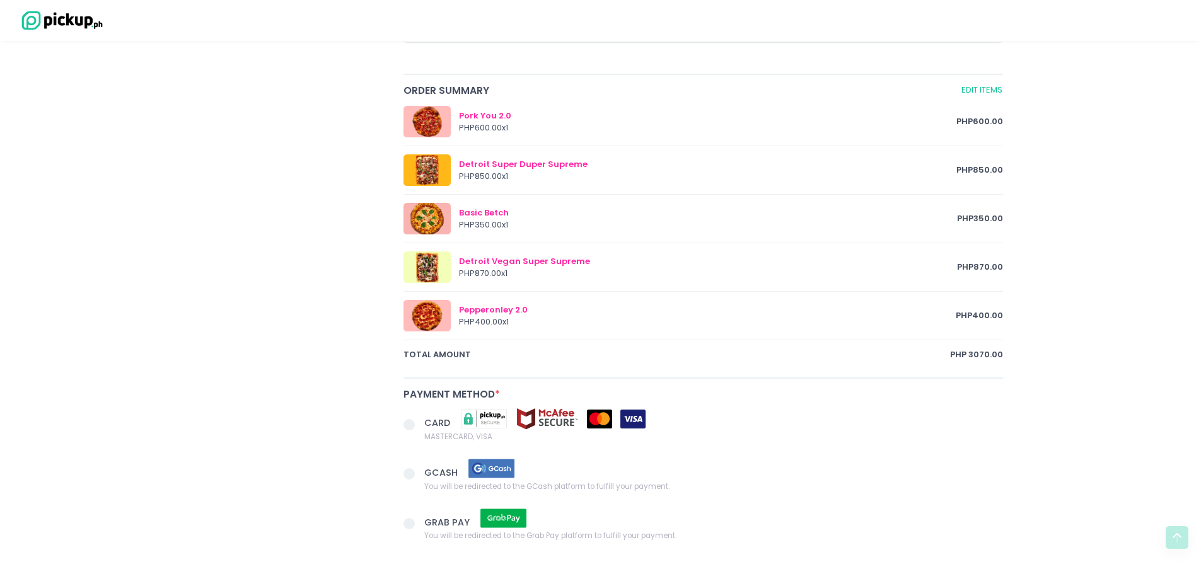
scroll to position [631, 0]
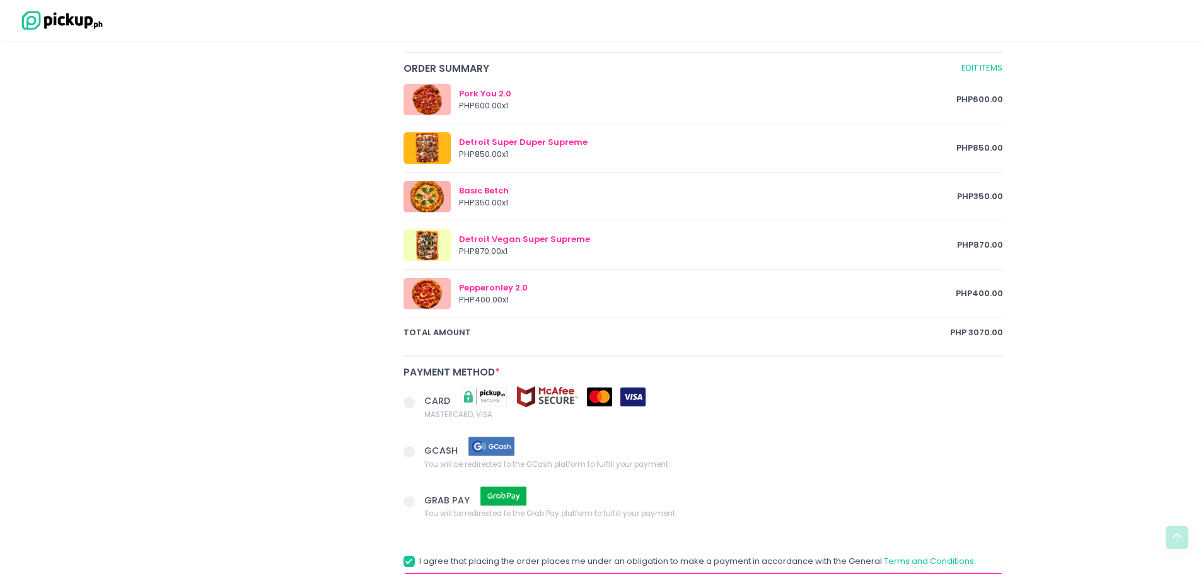
click at [410, 400] on span at bounding box center [409, 402] width 11 height 11
click at [419, 400] on input "CARD MASTERCARD, VISA" at bounding box center [423, 401] width 8 height 8
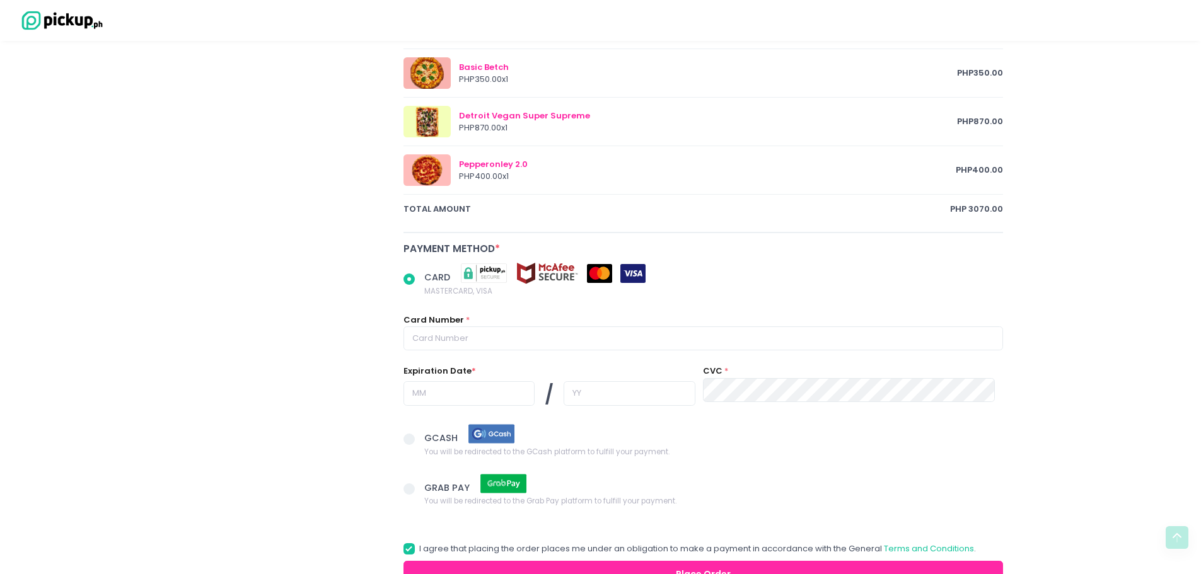
scroll to position [757, 0]
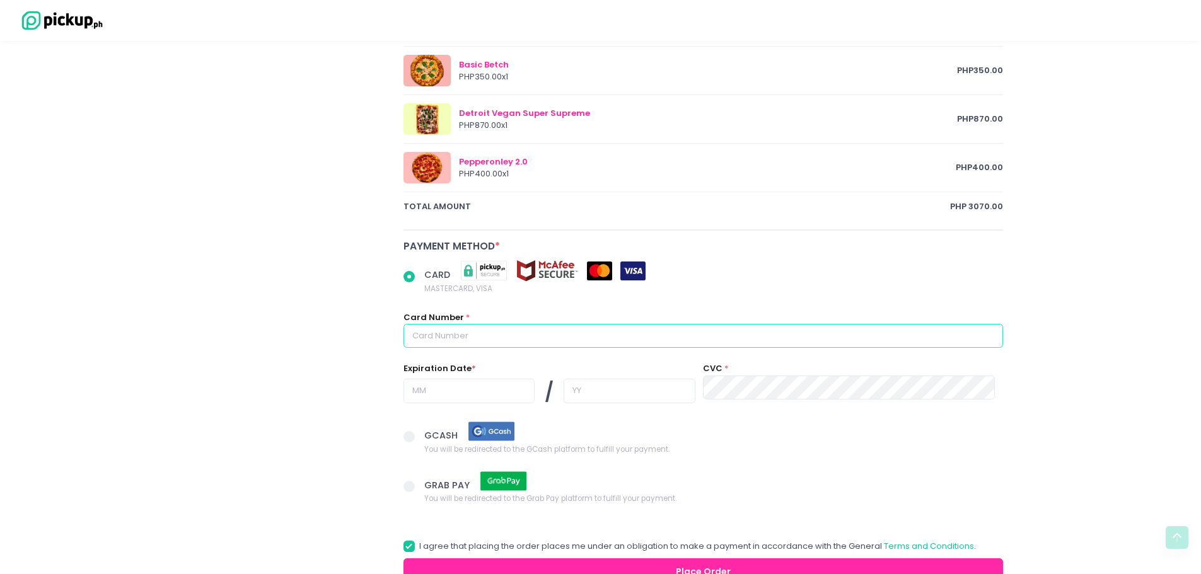
click at [501, 337] on input "text" at bounding box center [704, 336] width 600 height 24
radio input "true"
type input "4"
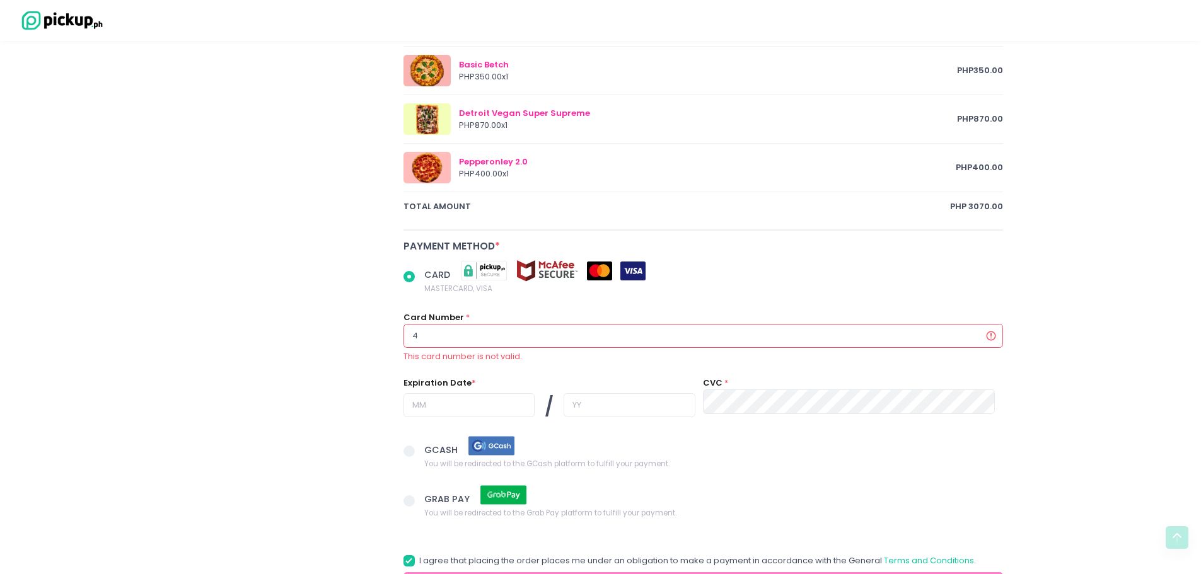
radio input "true"
type input "45"
radio input "true"
type input "458"
radio input "true"
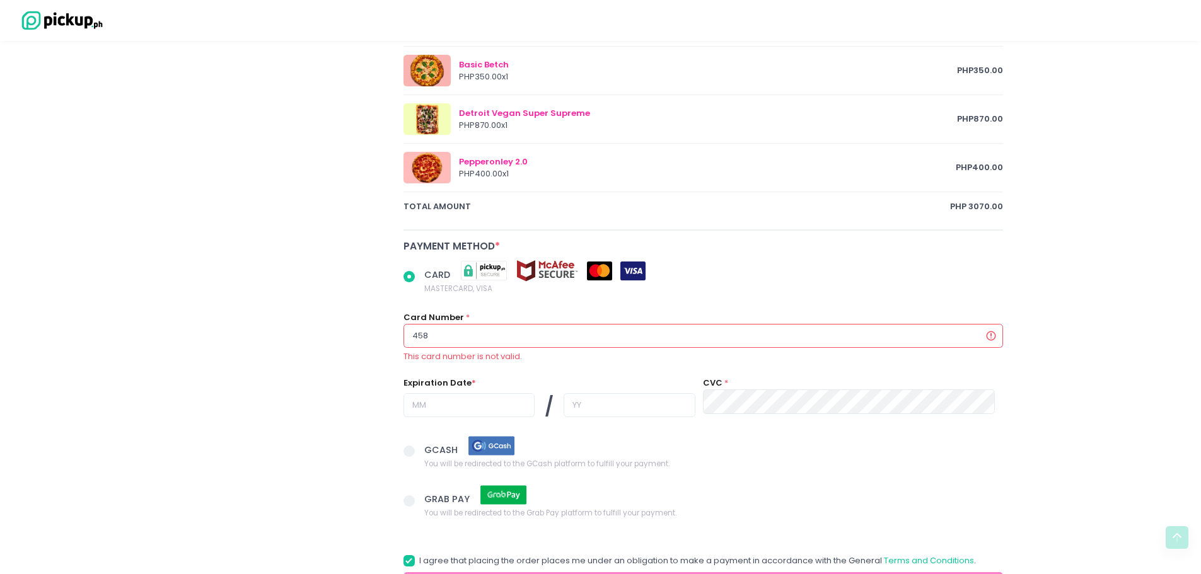
type input "4588"
radio input "true"
type input "45882"
radio input "true"
type input "458824"
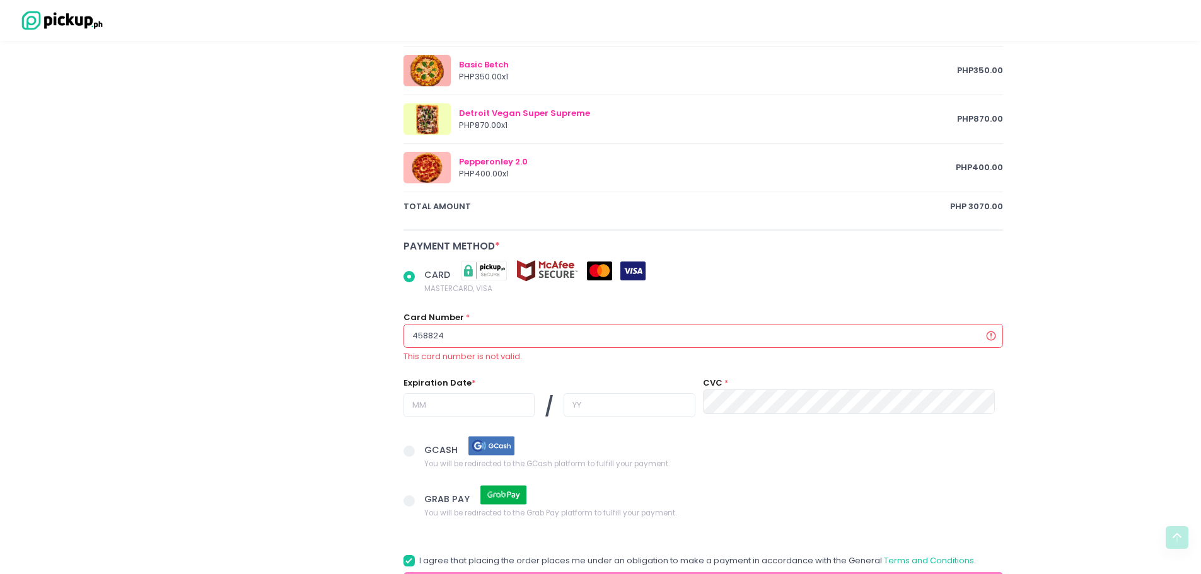
radio input "true"
type input "4588240"
radio input "true"
type input "45882400"
radio input "true"
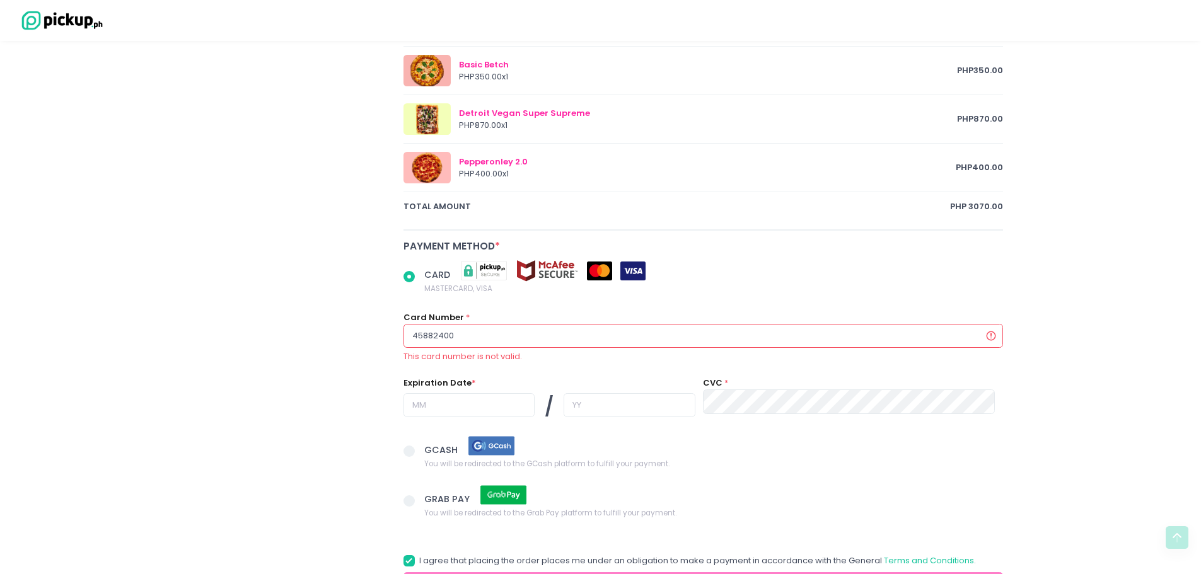
type input "458824007"
radio input "true"
type input "4588240076"
radio input "true"
type input "45882400763"
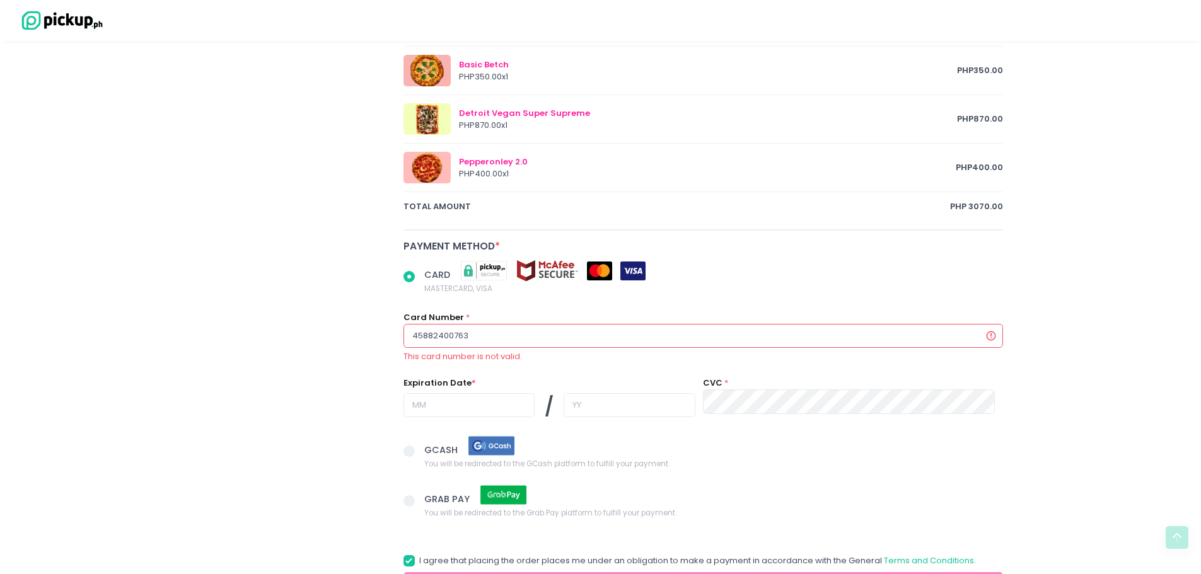
radio input "true"
type input "458824007634"
radio input "true"
type input "4588240076347"
radio input "true"
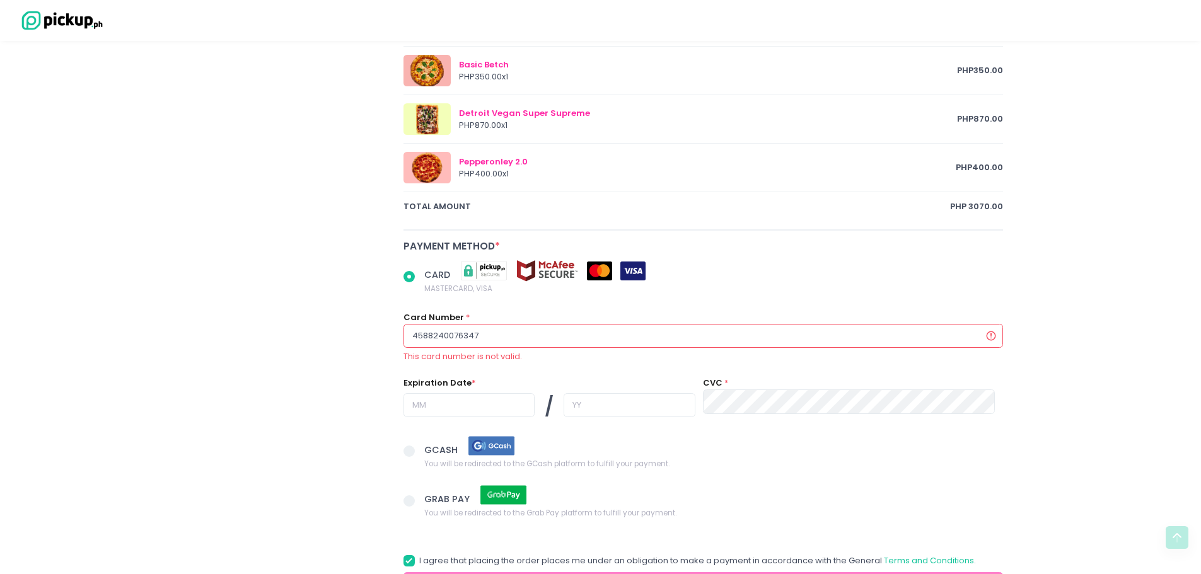
type input "45882400763472"
radio input "true"
type input "458824007634720"
radio input "true"
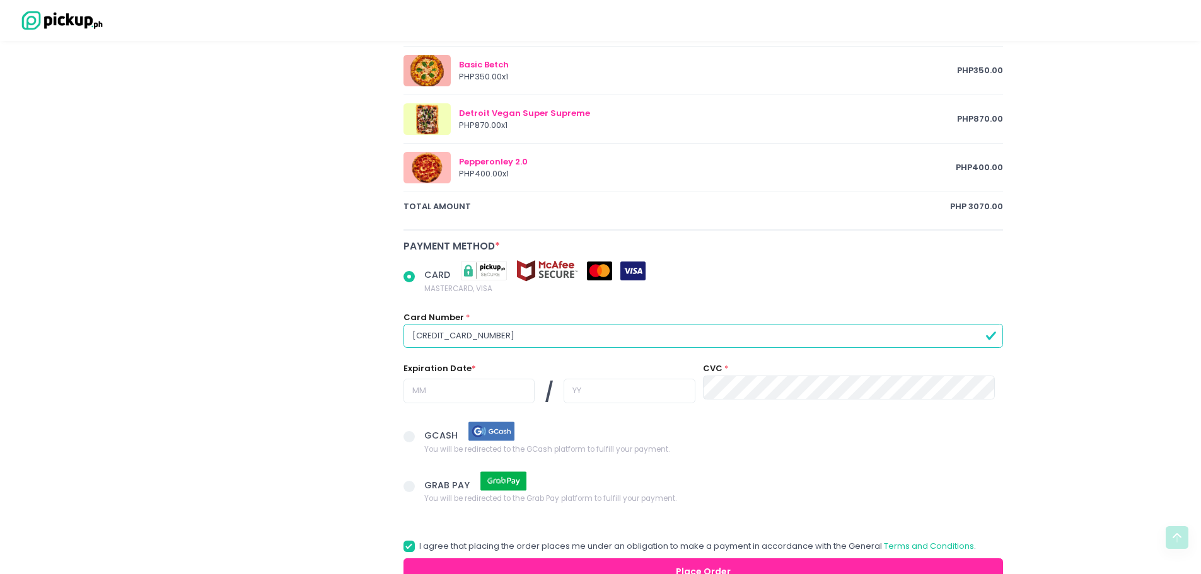
type input "4588240076347206"
click at [465, 394] on input "text" at bounding box center [469, 391] width 131 height 24
radio input "true"
type input "0"
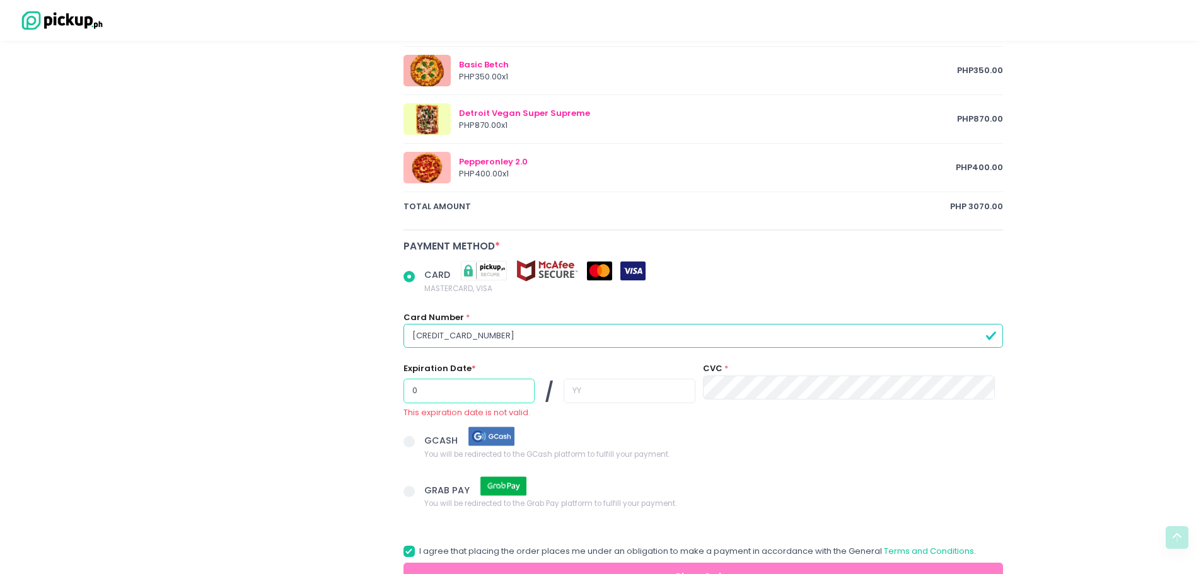
radio input "true"
type input "06"
click at [614, 390] on input "text" at bounding box center [629, 391] width 131 height 24
radio input "true"
type input "3"
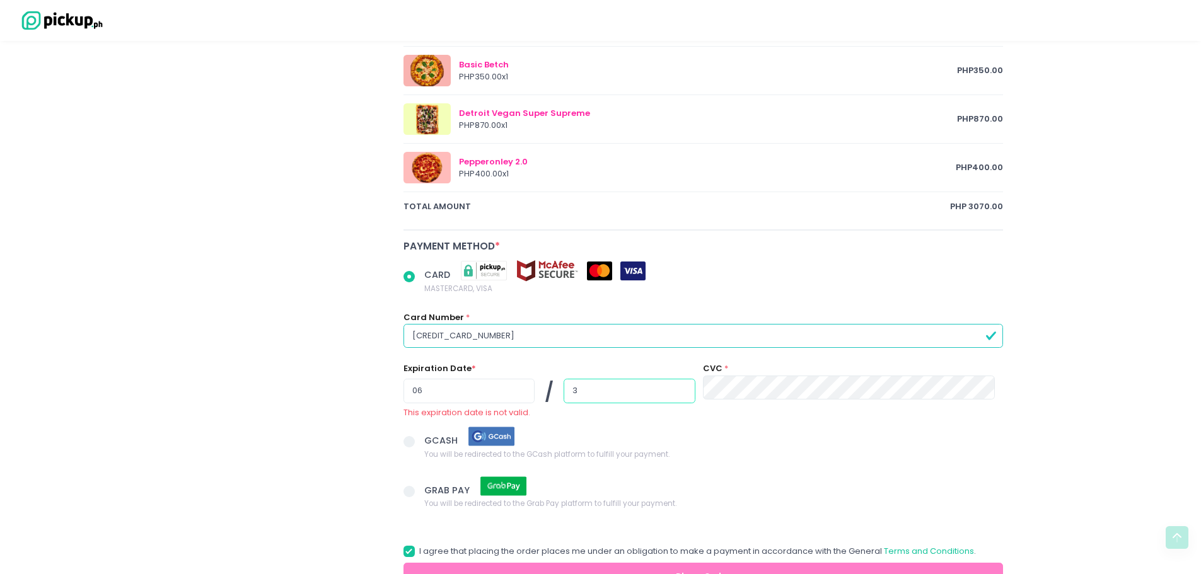
radio input "true"
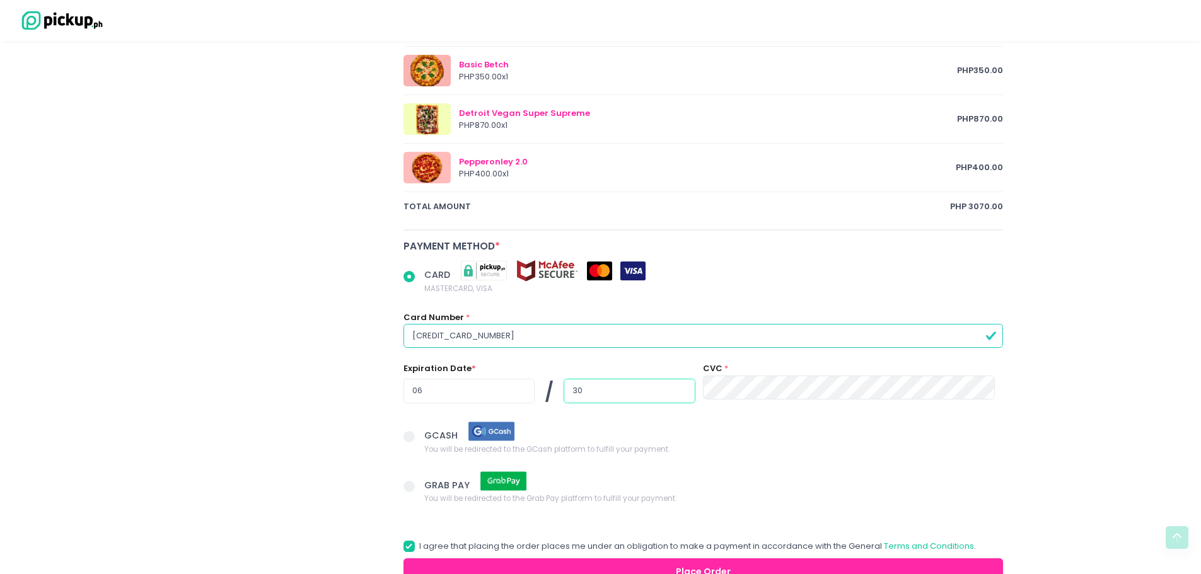
type input "30"
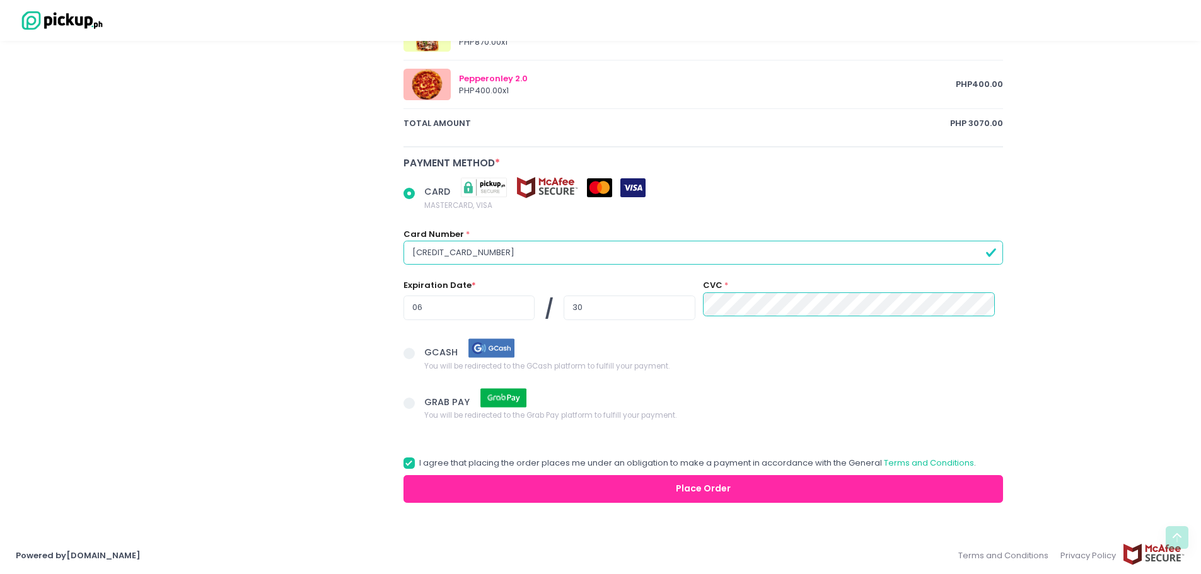
scroll to position [842, 0]
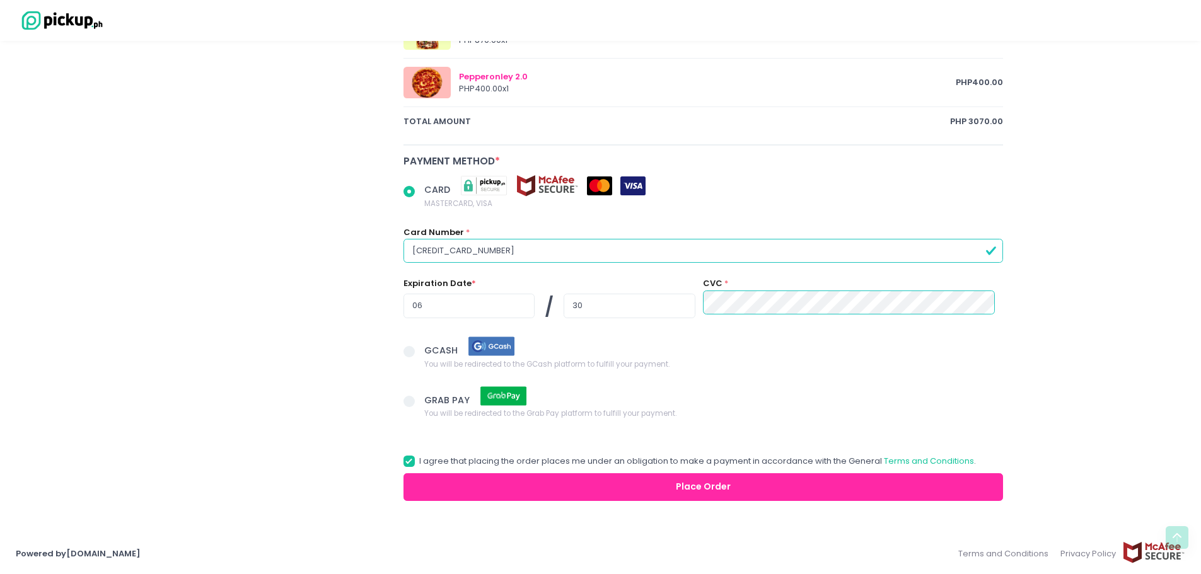
click at [701, 482] on button "Place Order" at bounding box center [704, 488] width 600 height 28
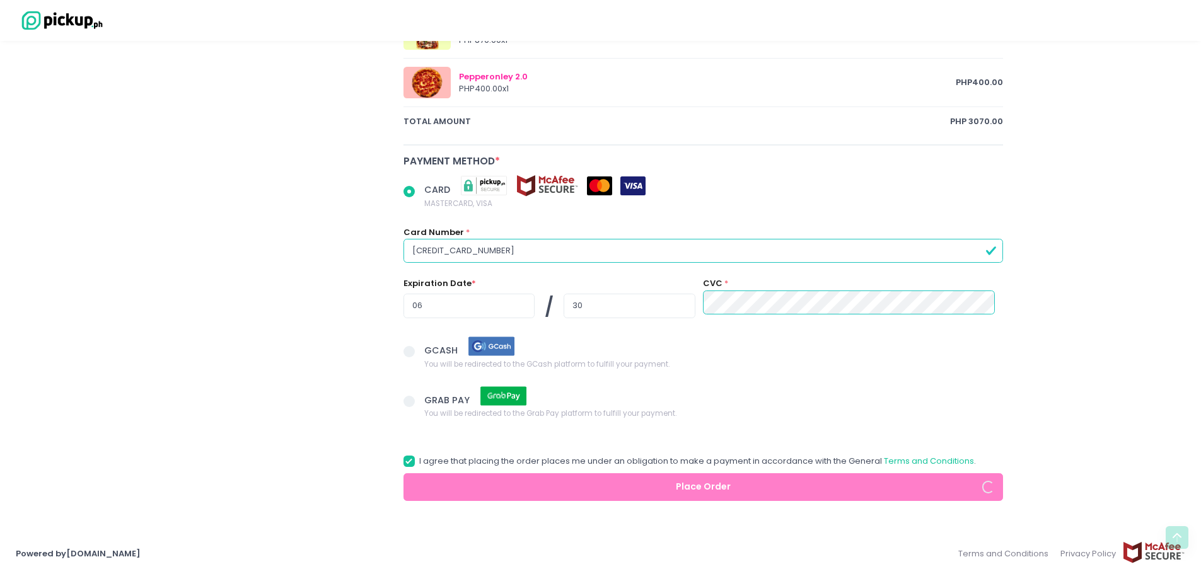
radio input "true"
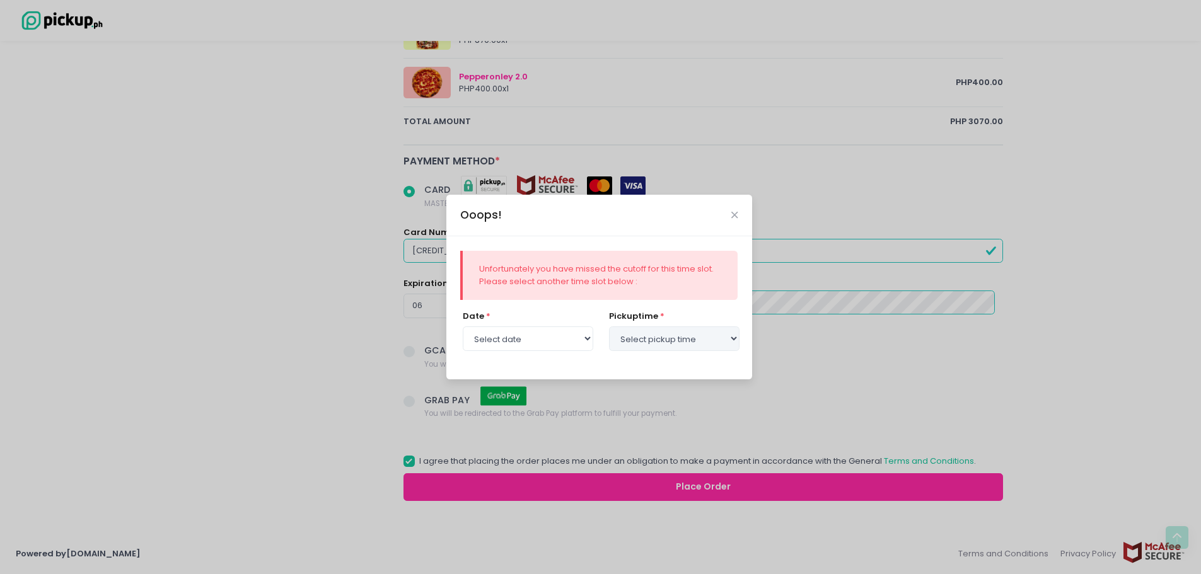
select select "2025-10-02"
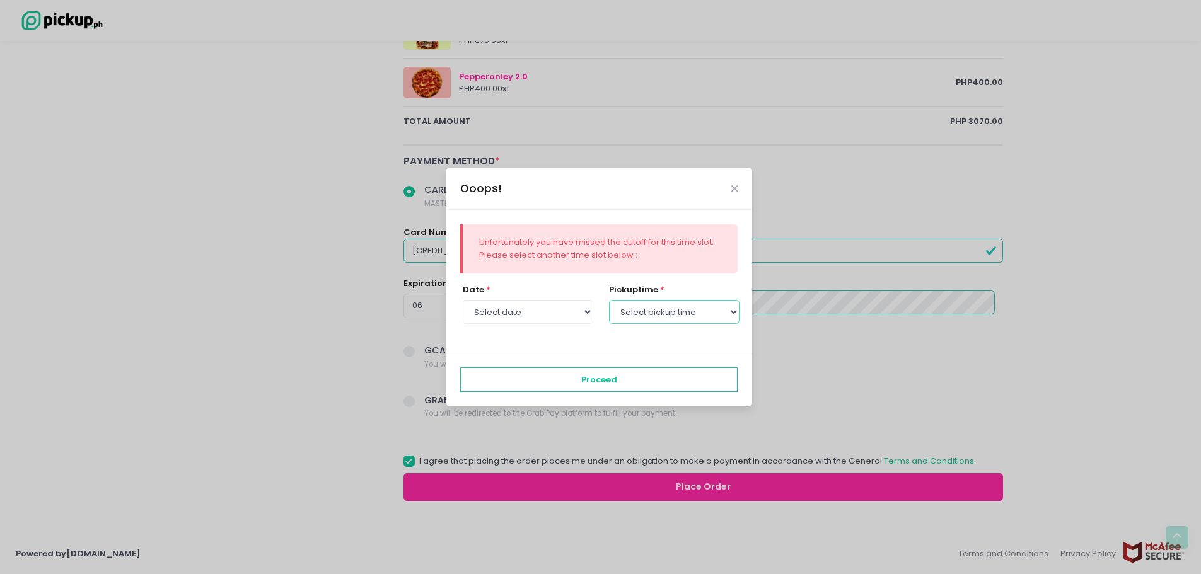
click at [732, 312] on select "Select pickup time 12:30 PM - 01:00 PM 01:00 PM - 01:30 PM 01:30 PM - 02:00 PM …" at bounding box center [674, 312] width 131 height 24
select select "12:30"
click at [609, 300] on select "Select pickup time 12:30 PM - 01:00 PM 01:00 PM - 01:30 PM 01:30 PM - 02:00 PM …" at bounding box center [674, 312] width 131 height 24
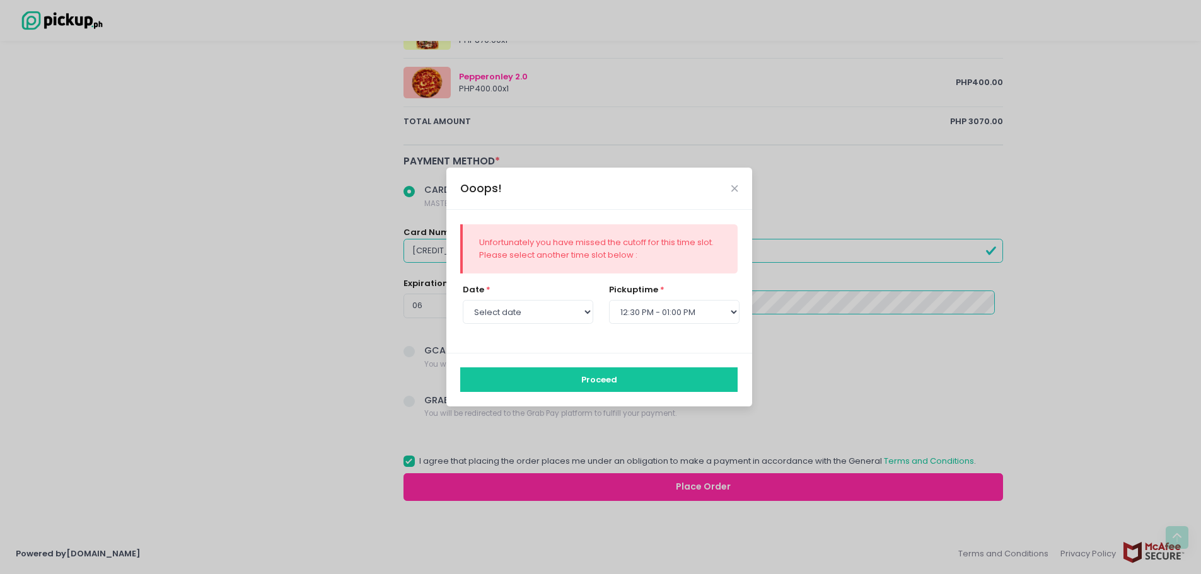
click at [607, 374] on button "Proceed" at bounding box center [598, 380] width 277 height 24
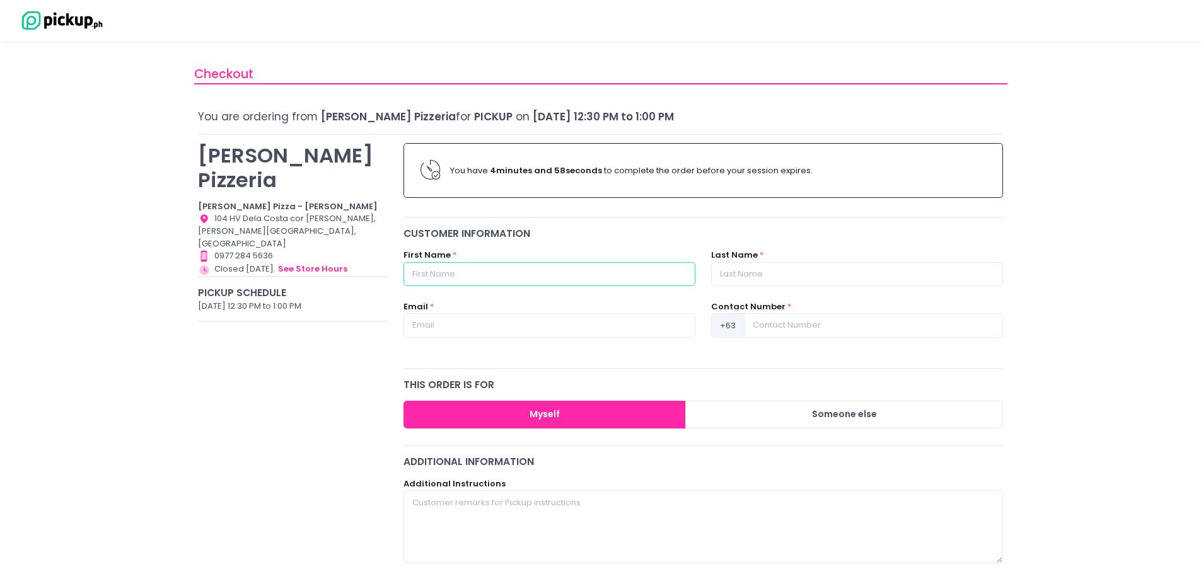
click at [513, 275] on input "text" at bounding box center [550, 274] width 292 height 24
type input "Lara"
type input "Fernandez"
type input "lara.fernandez@sitpub.com"
type input "09773591361"
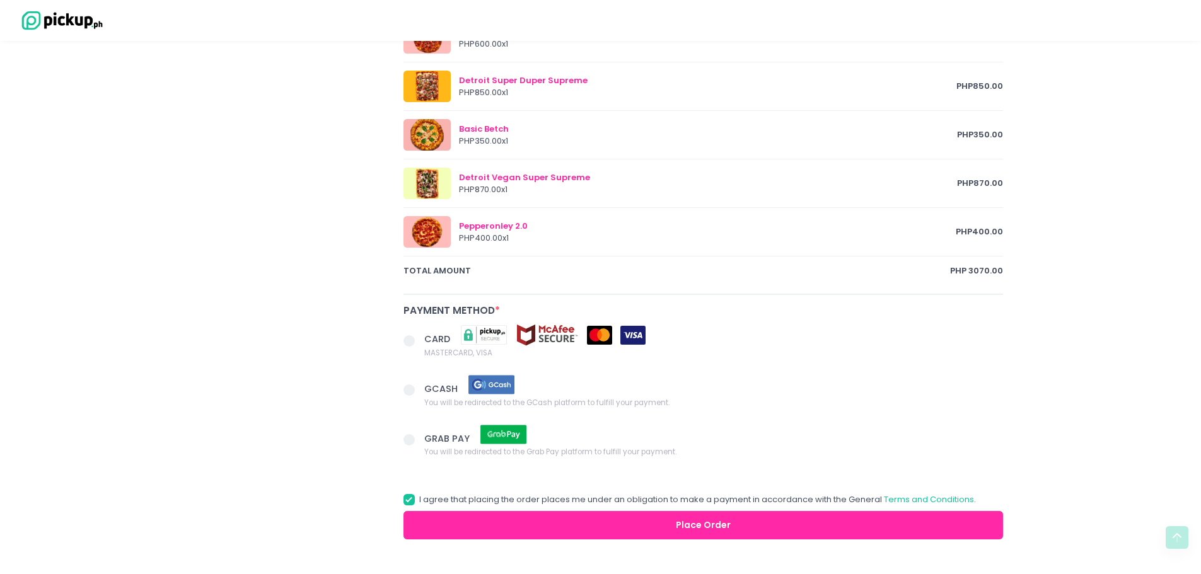
scroll to position [731, 0]
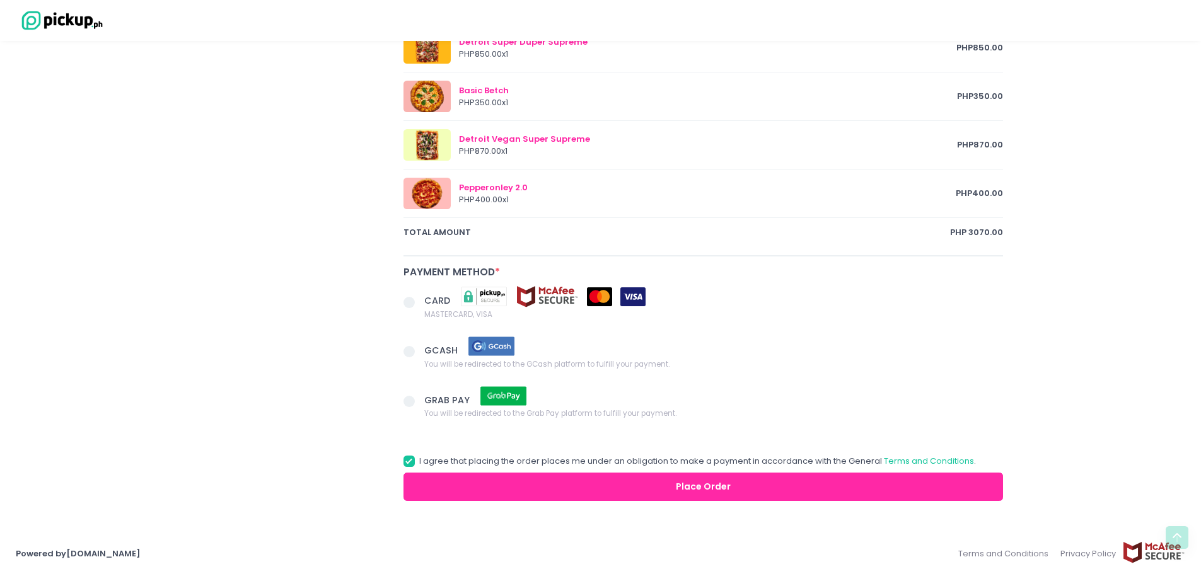
click at [412, 303] on span at bounding box center [409, 302] width 11 height 11
click at [419, 303] on input "CARD MASTERCARD, VISA" at bounding box center [423, 300] width 8 height 8
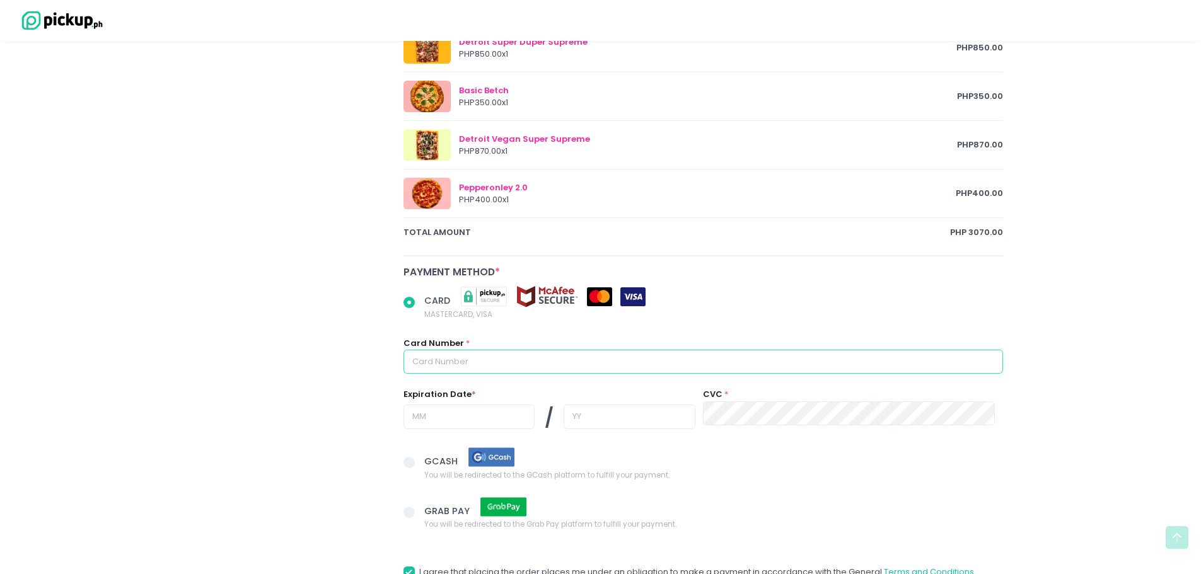
click at [553, 364] on input "text" at bounding box center [704, 362] width 600 height 24
radio input "true"
type input "4"
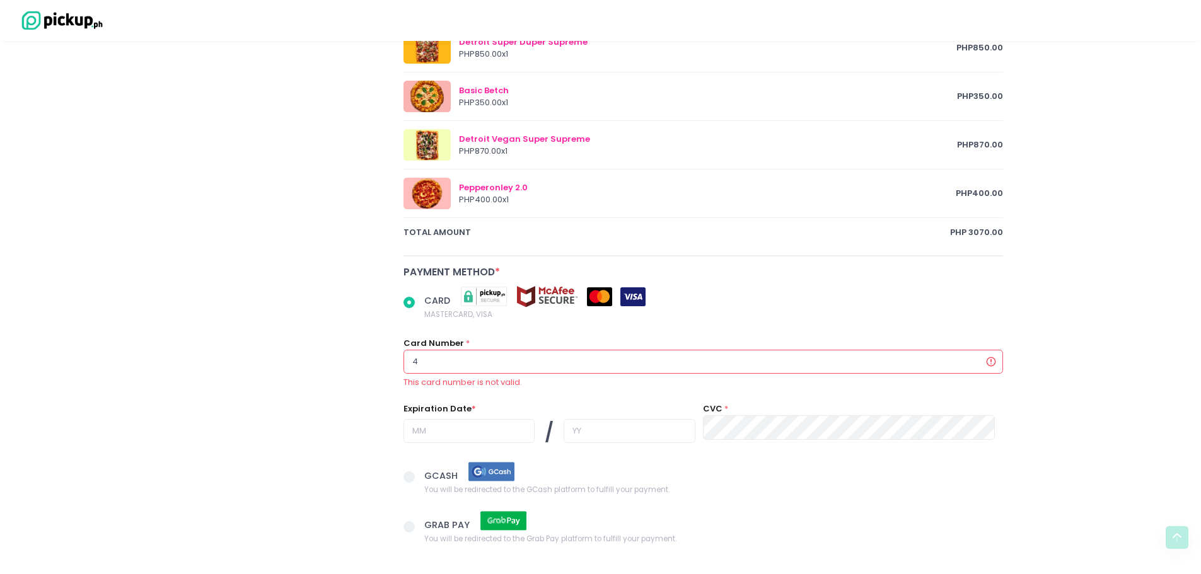
radio input "true"
type input "45"
radio input "true"
type input "458"
radio input "true"
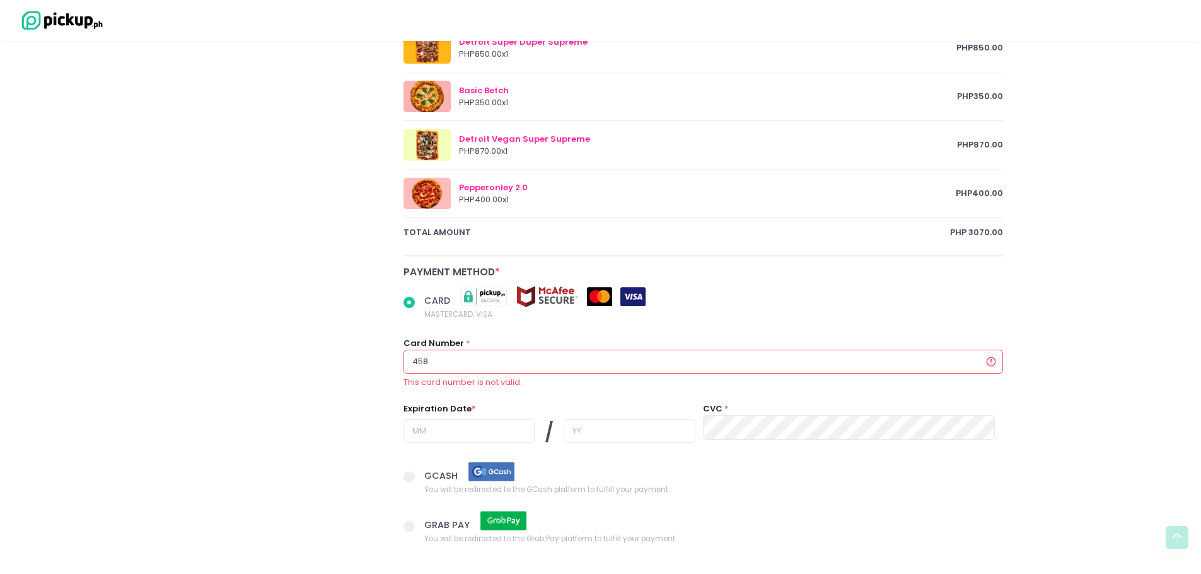
type input "4588"
radio input "true"
type input "45882"
radio input "true"
type input "458824"
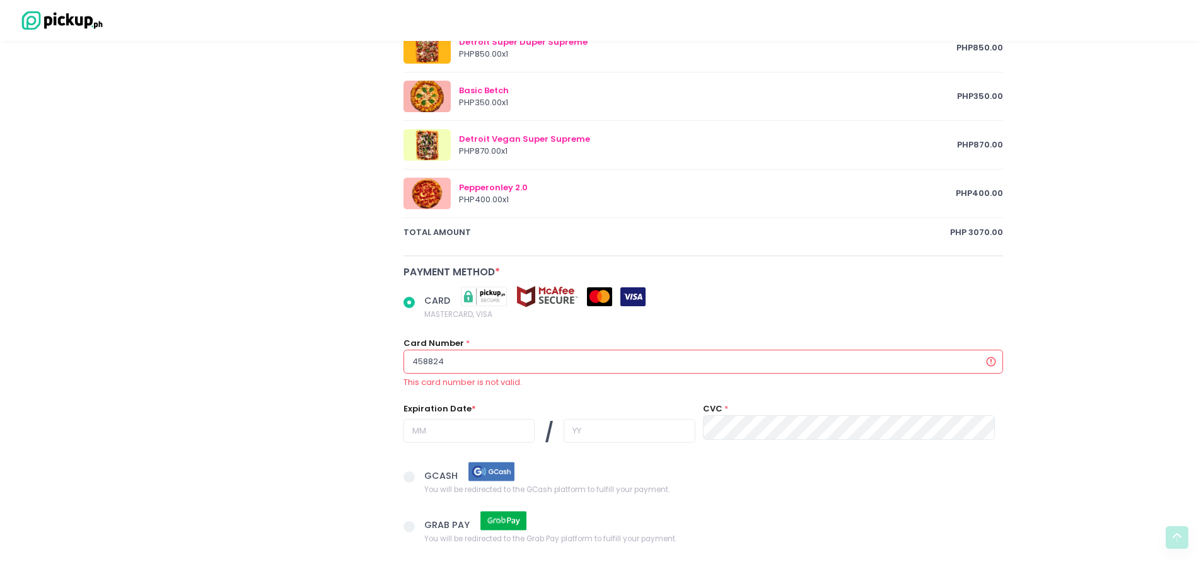
radio input "true"
type input "4588240"
radio input "true"
type input "45882400"
radio input "true"
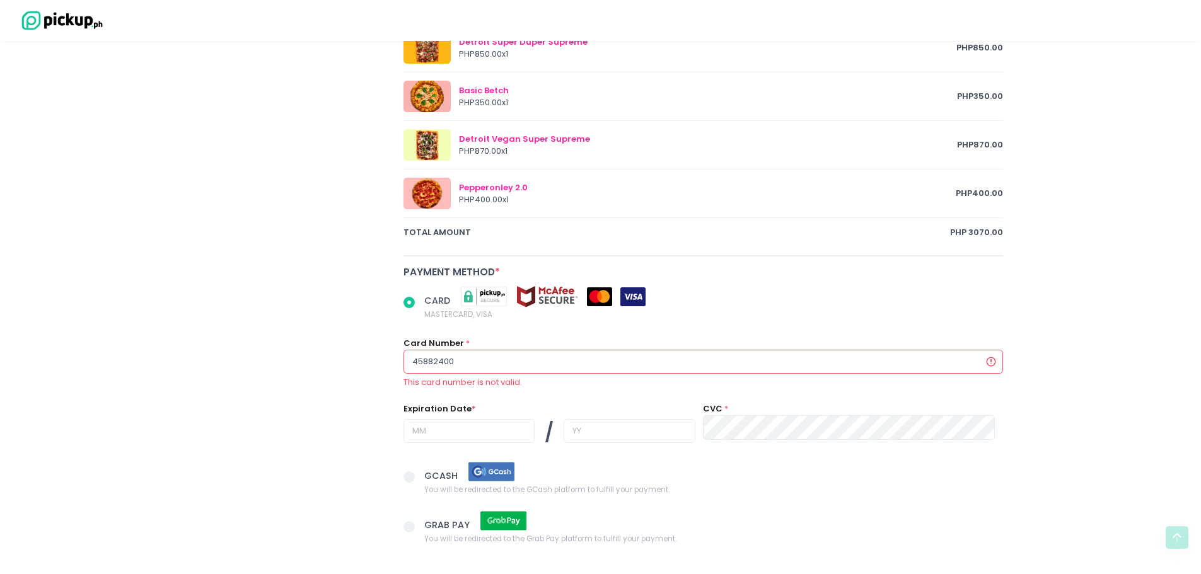
type input "458824007"
radio input "true"
type input "4588240076"
radio input "true"
type input "45882400763"
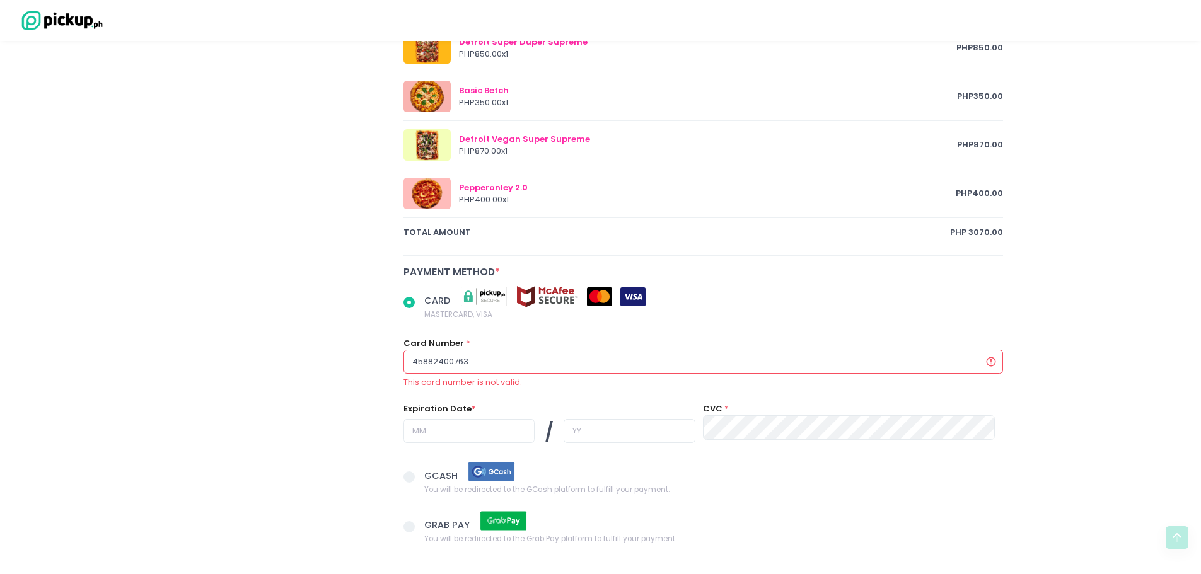
radio input "true"
type input "458824007634"
radio input "true"
type input "4588240076347"
radio input "true"
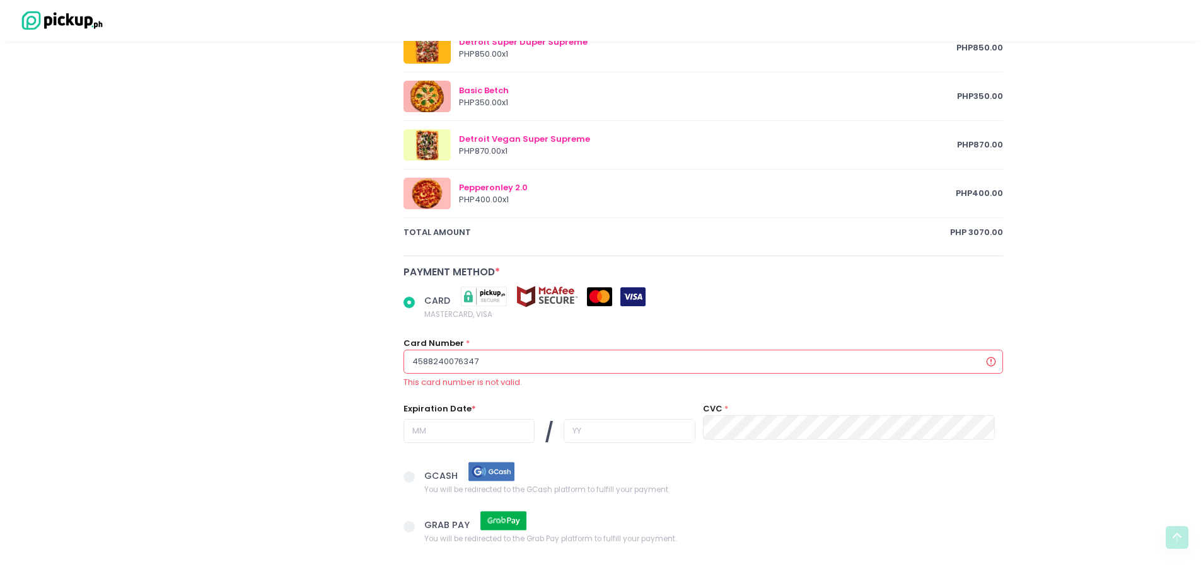
type input "45882400763472"
radio input "true"
type input "458824007634720"
radio input "true"
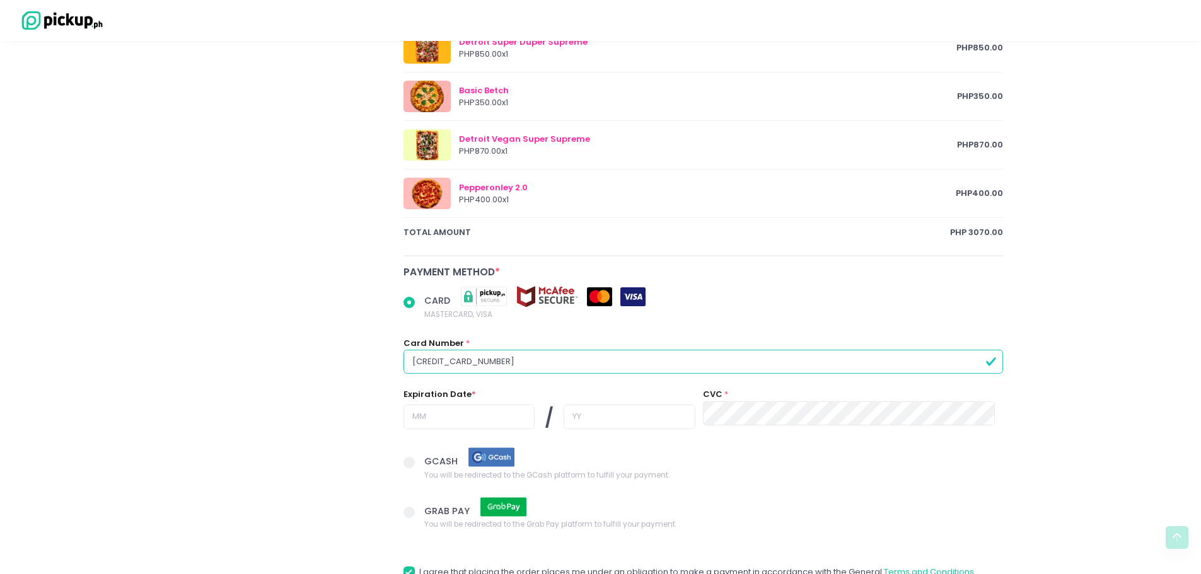
type input "4588240076347206"
click at [465, 427] on input "text" at bounding box center [469, 417] width 131 height 24
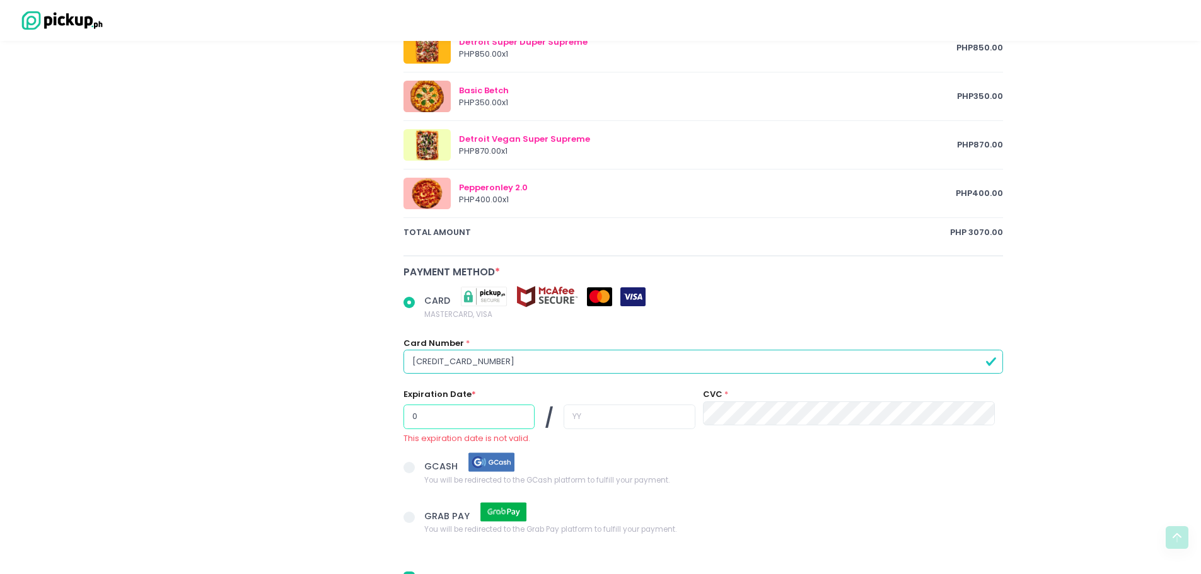
radio input "true"
type input "0"
radio input "true"
type input "06"
click at [595, 422] on input "text" at bounding box center [629, 417] width 131 height 24
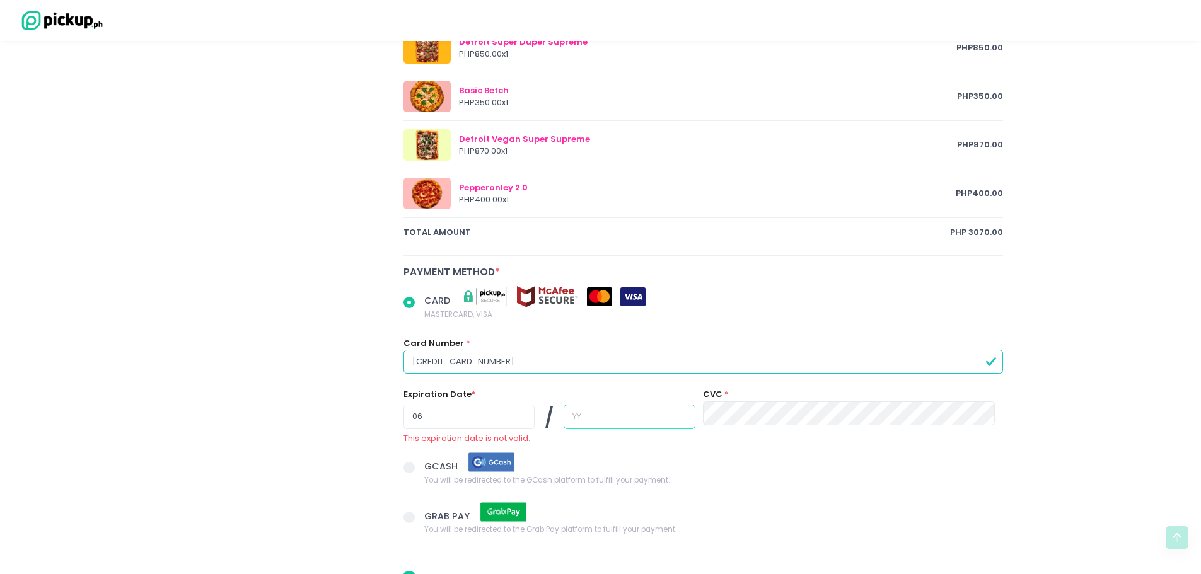
radio input "true"
type input "3"
radio input "true"
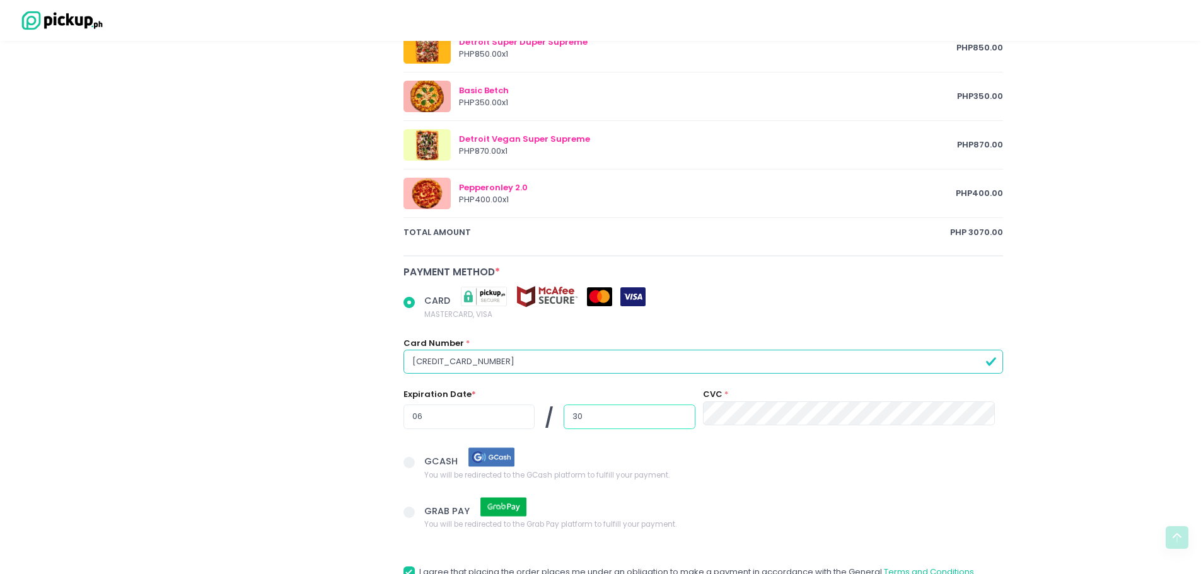
type input "30"
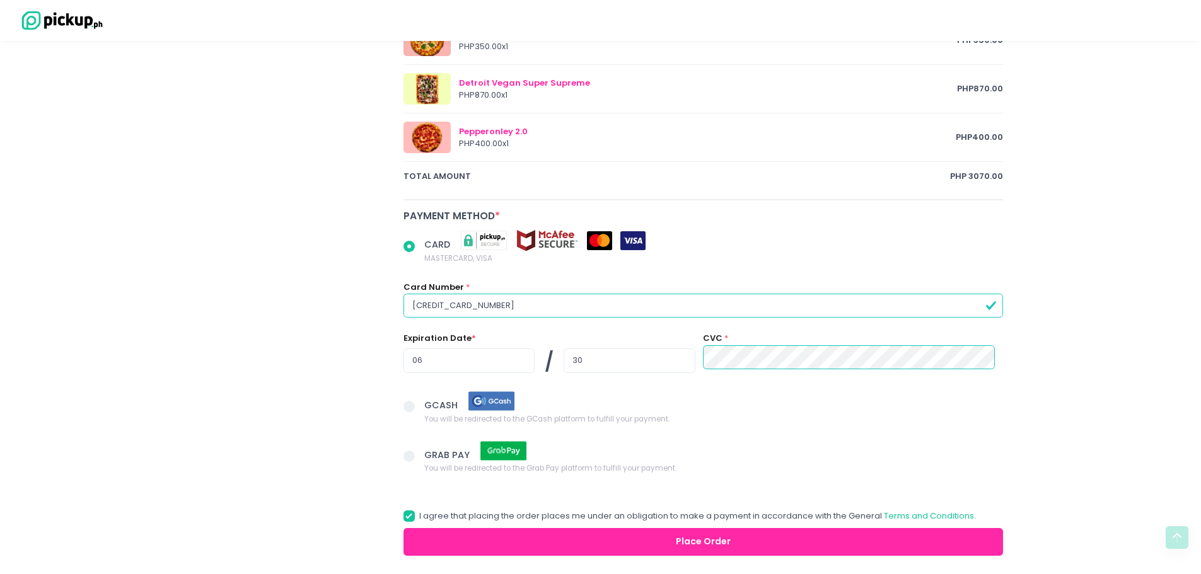
scroll to position [842, 0]
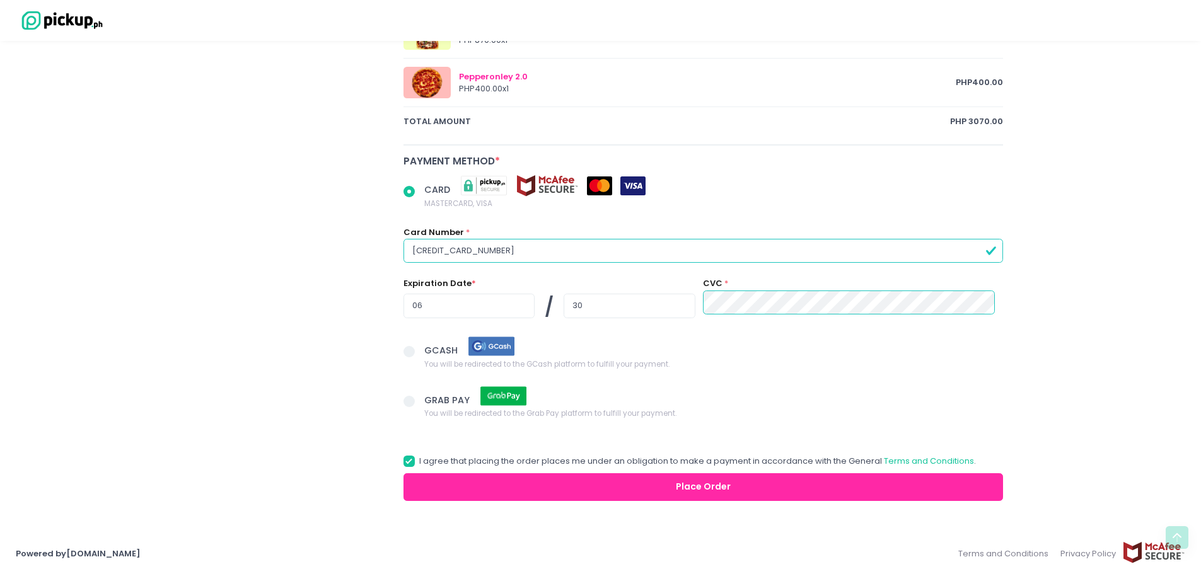
click at [601, 486] on button "Place Order" at bounding box center [704, 488] width 600 height 28
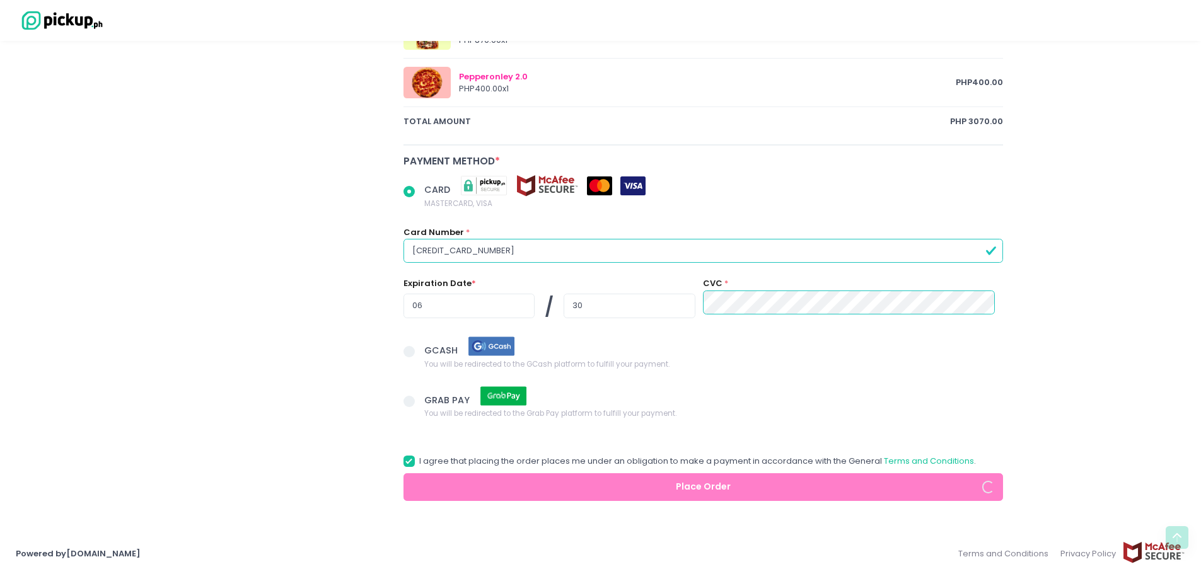
radio input "true"
type input "9773591361"
radio input "true"
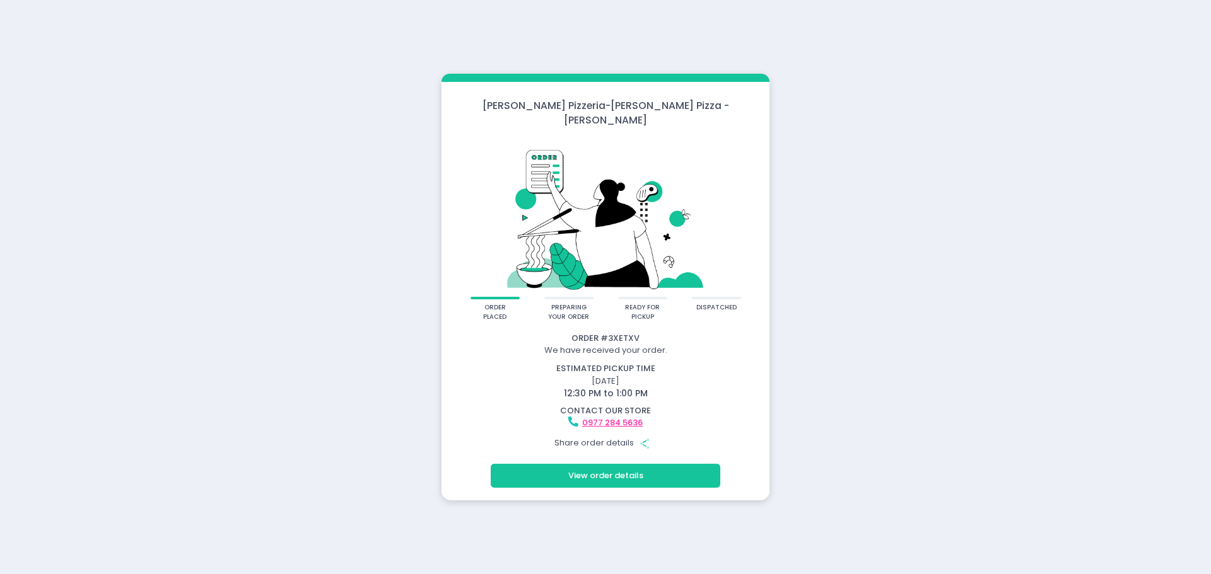
click at [611, 464] on button "View order details" at bounding box center [606, 476] width 230 height 24
click at [614, 470] on button "View order details" at bounding box center [606, 476] width 230 height 24
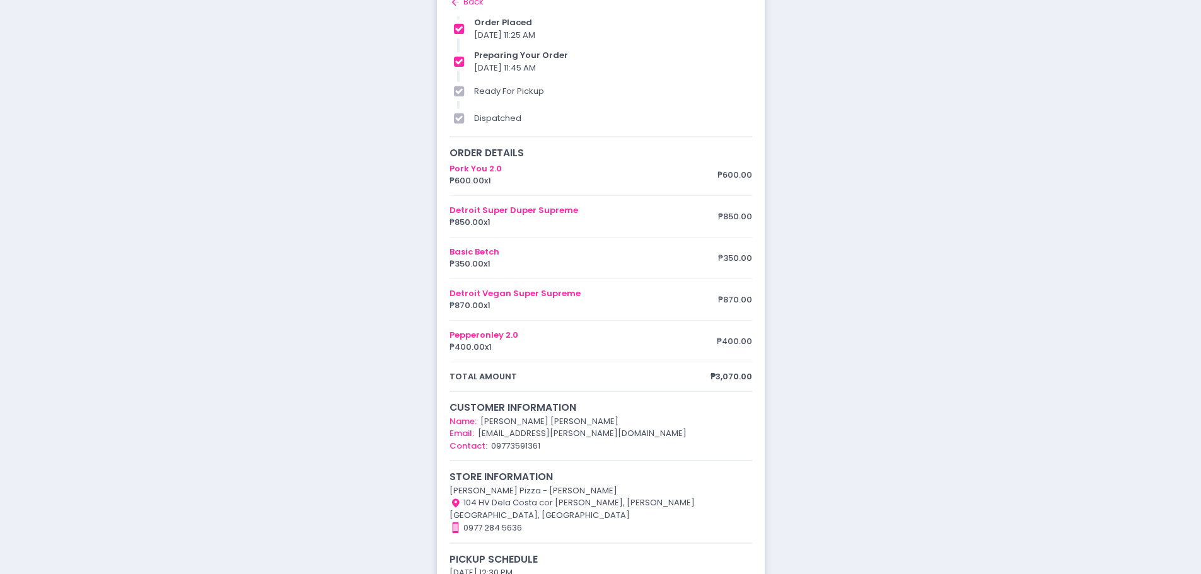
scroll to position [39, 0]
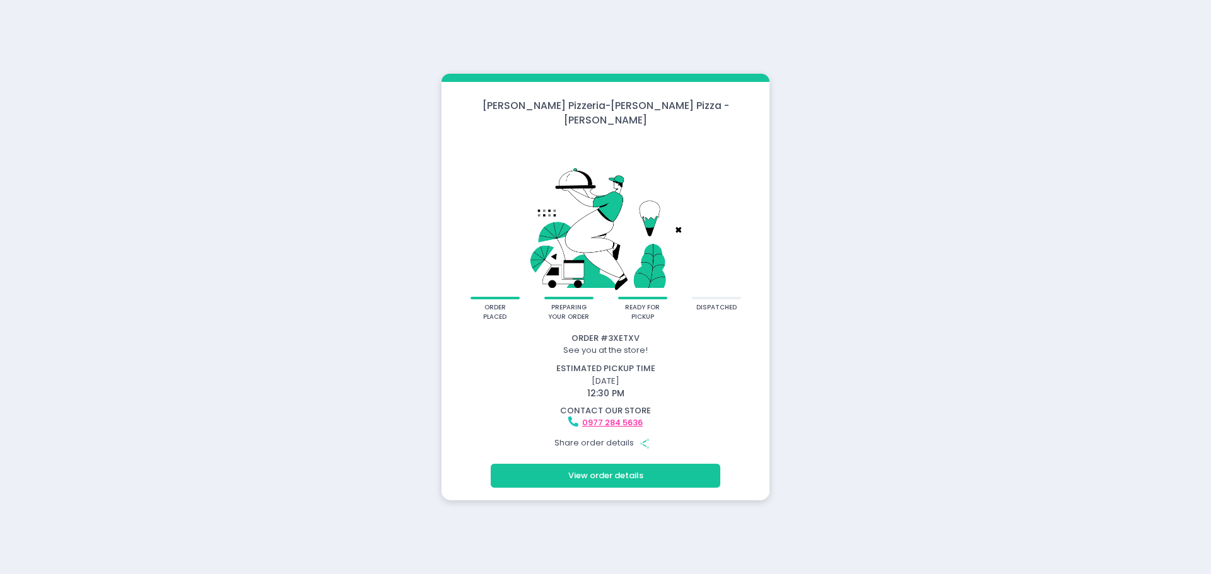
click at [644, 441] on icon "button" at bounding box center [645, 444] width 4 height 7
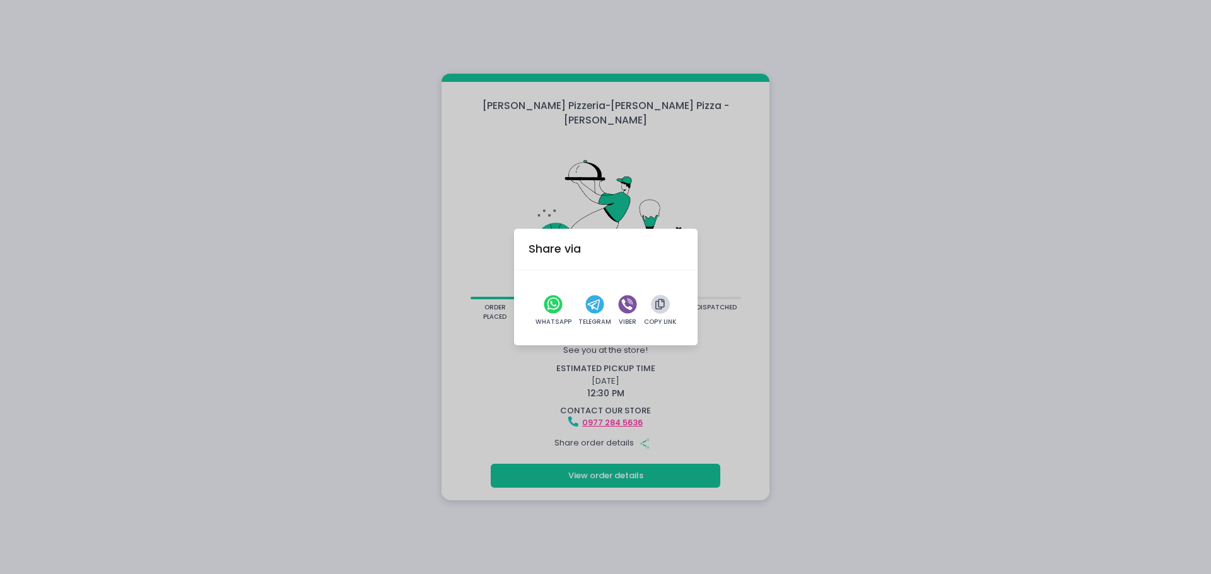
click at [658, 301] on icon "button" at bounding box center [659, 305] width 9 height 11
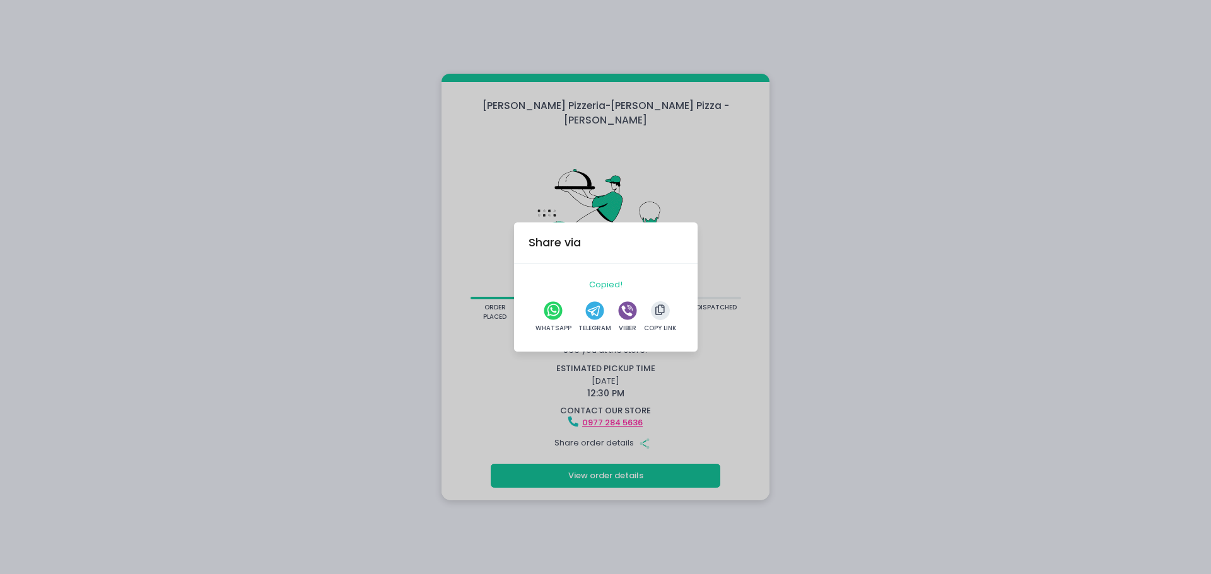
click at [886, 252] on div "Share via Copied! WhatsApp Telegram Viber Copy Link" at bounding box center [605, 287] width 1211 height 574
